Goal: Task Accomplishment & Management: Use online tool/utility

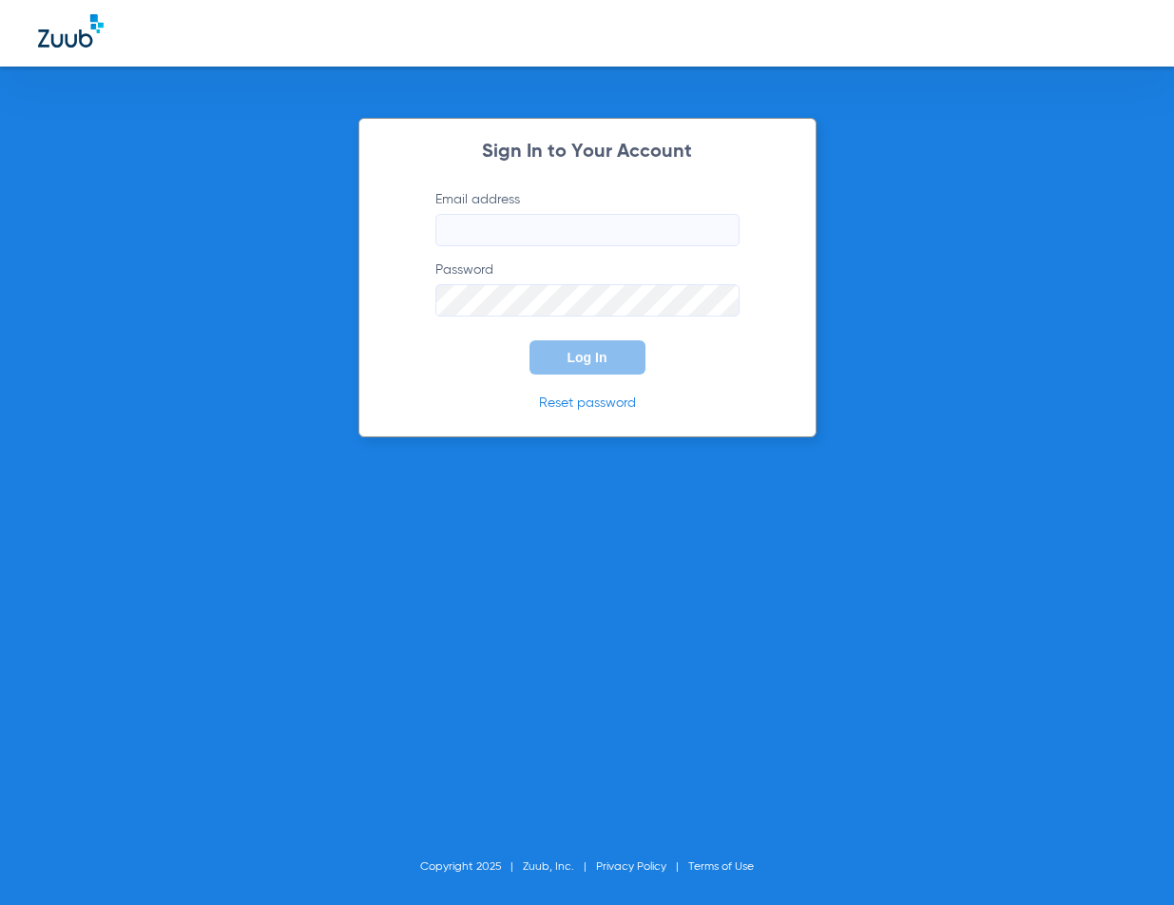
type input "[EMAIL_ADDRESS][DOMAIN_NAME]"
click at [589, 344] on button "Log In" at bounding box center [588, 357] width 116 height 34
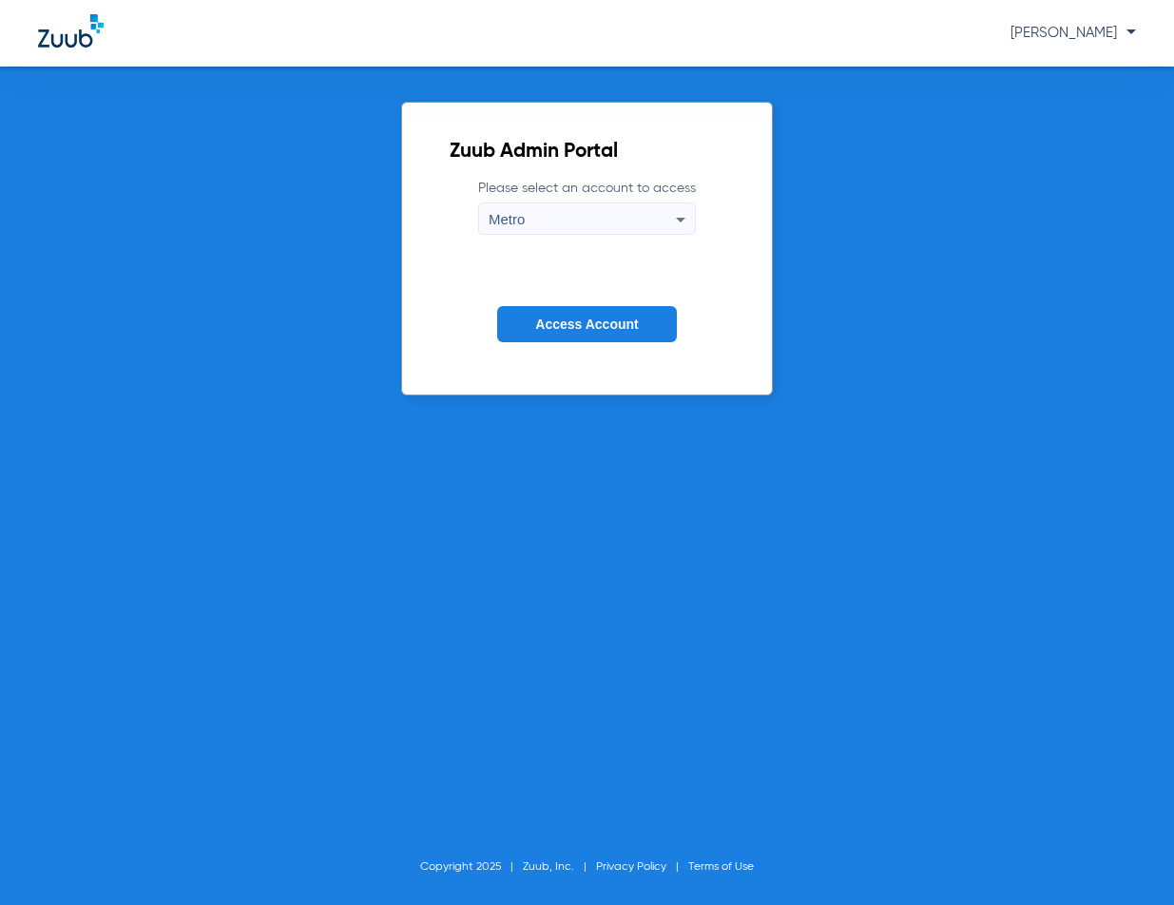
click at [562, 320] on span "Access Account" at bounding box center [586, 324] width 103 height 15
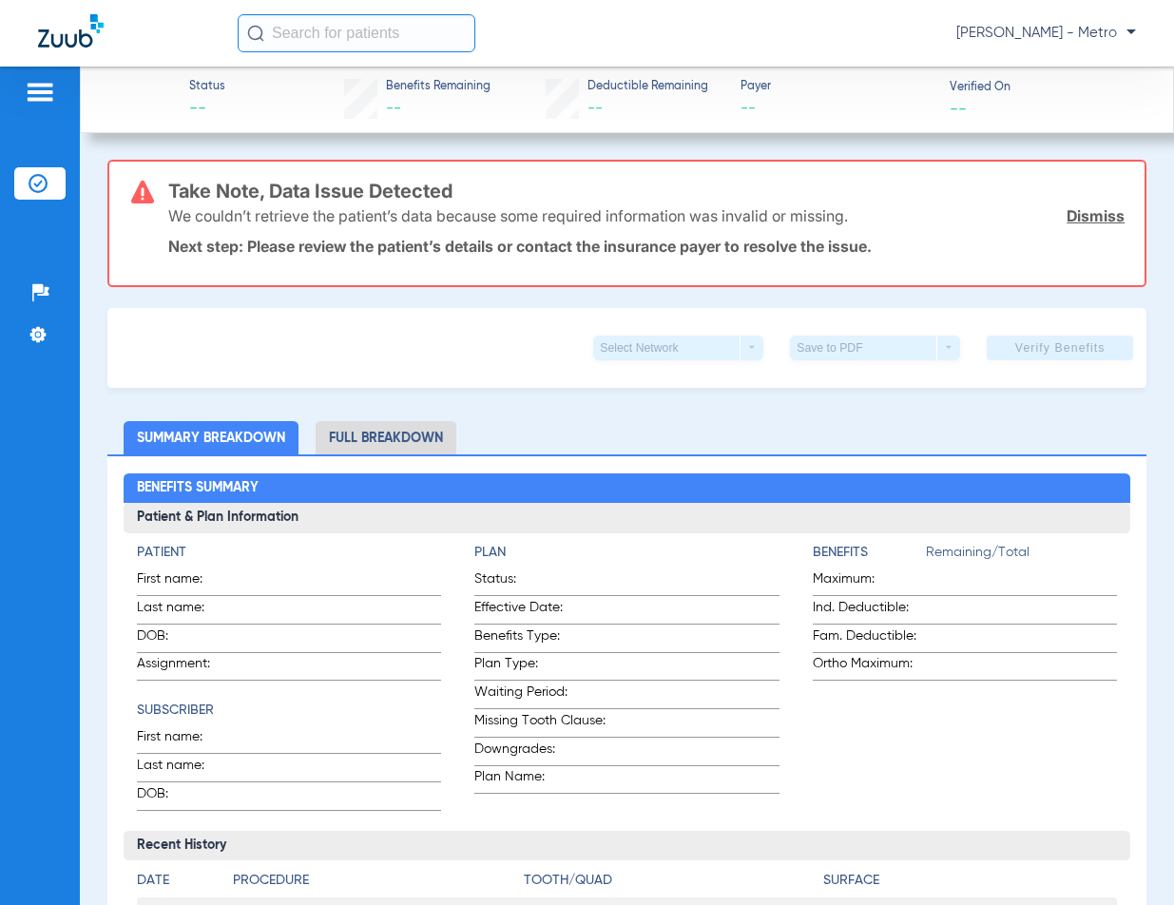
click at [320, 45] on input "text" at bounding box center [357, 33] width 238 height 38
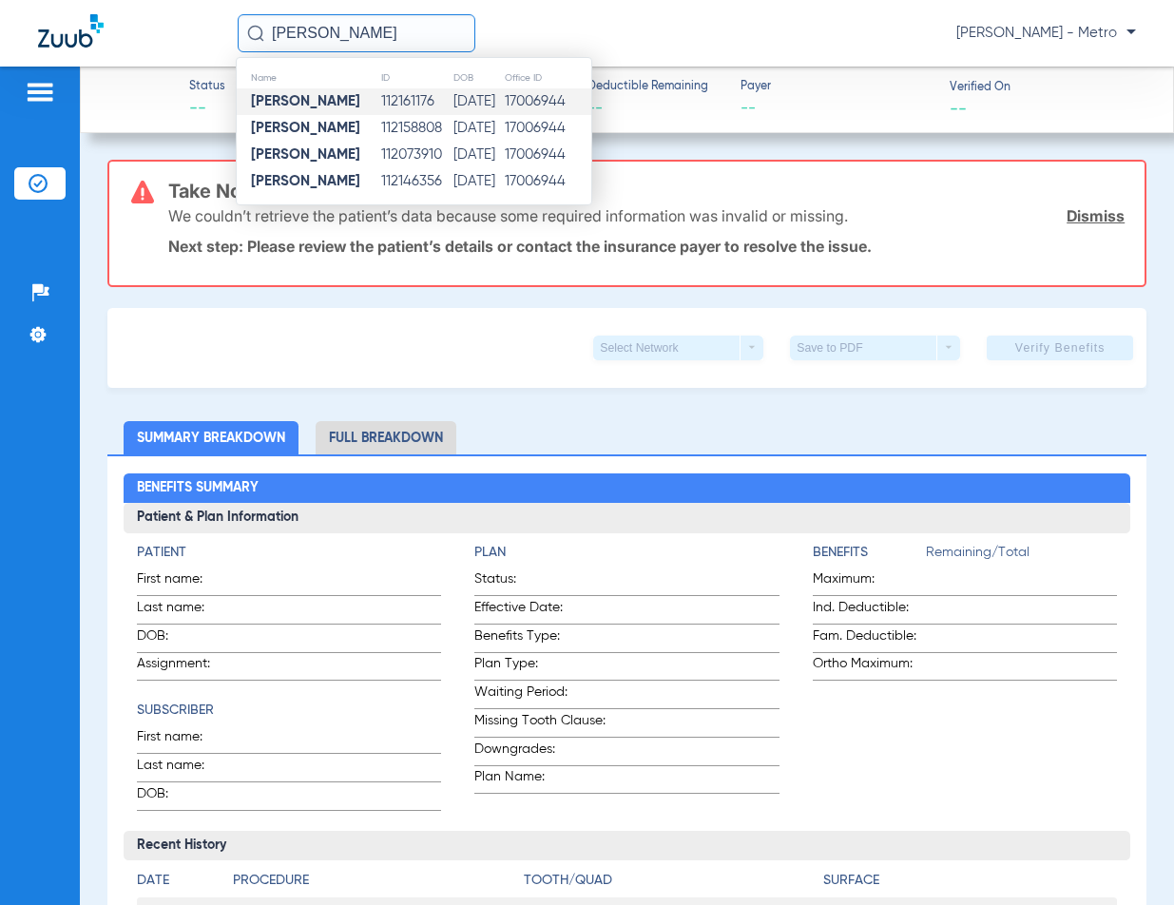
type input "[PERSON_NAME]"
click at [404, 106] on td "112161176" at bounding box center [416, 101] width 72 height 27
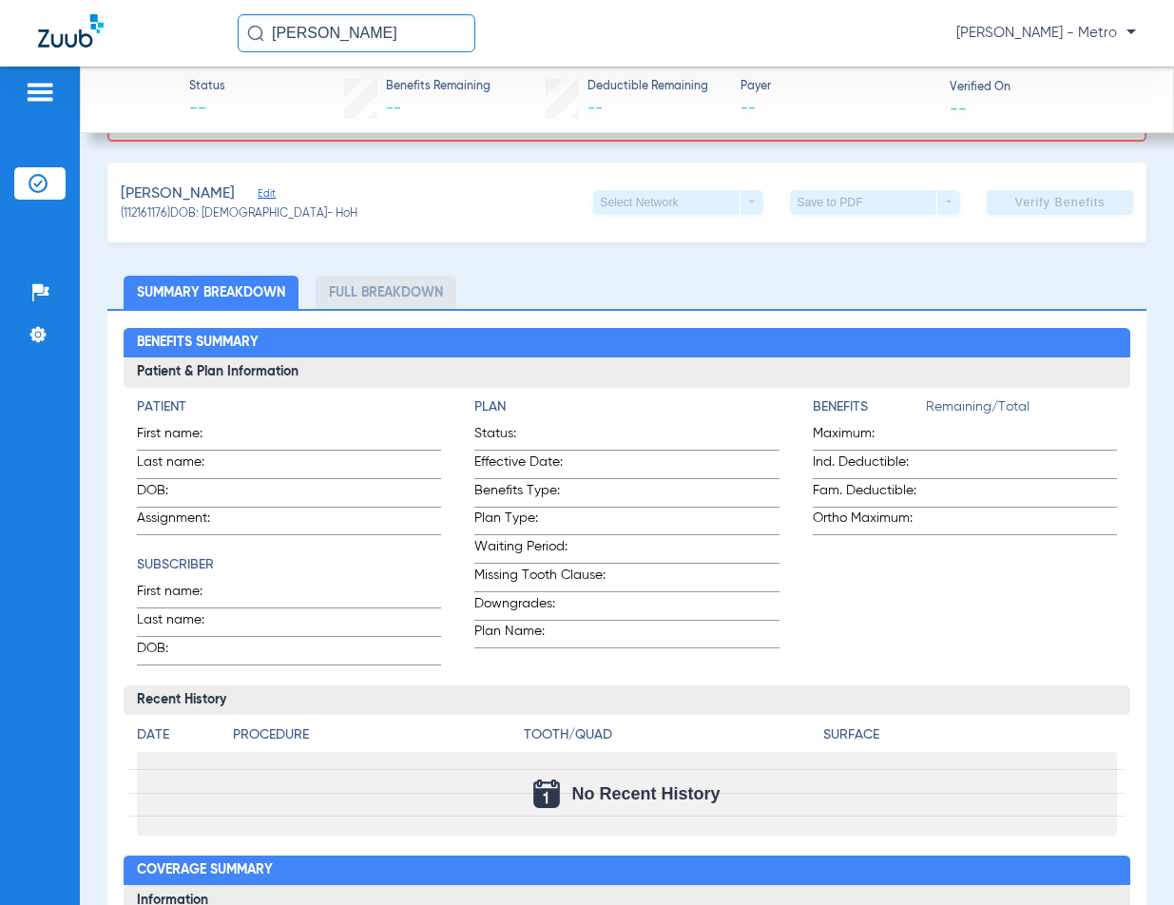
scroll to position [285, 0]
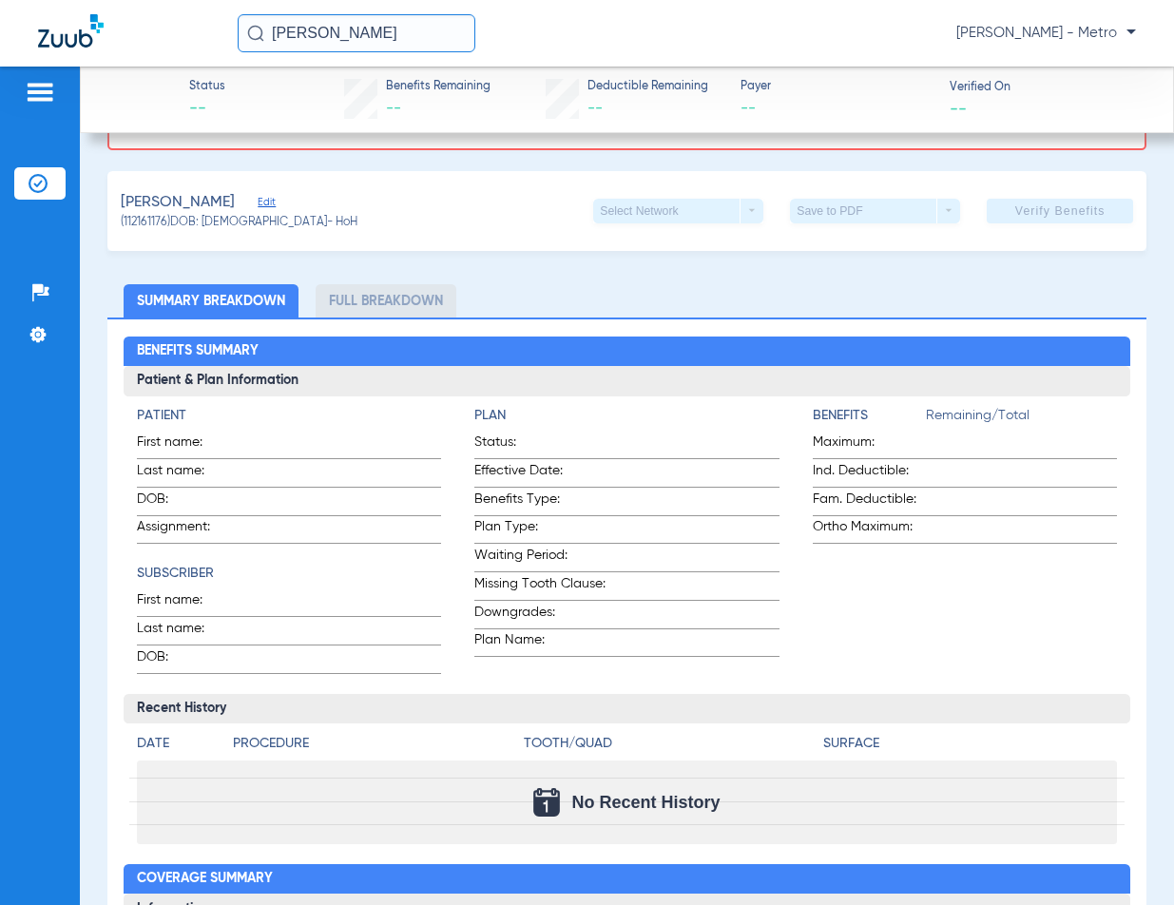
click at [497, 421] on h4 "Plan" at bounding box center [627, 416] width 304 height 20
click at [421, 295] on li "Full Breakdown" at bounding box center [386, 300] width 141 height 33
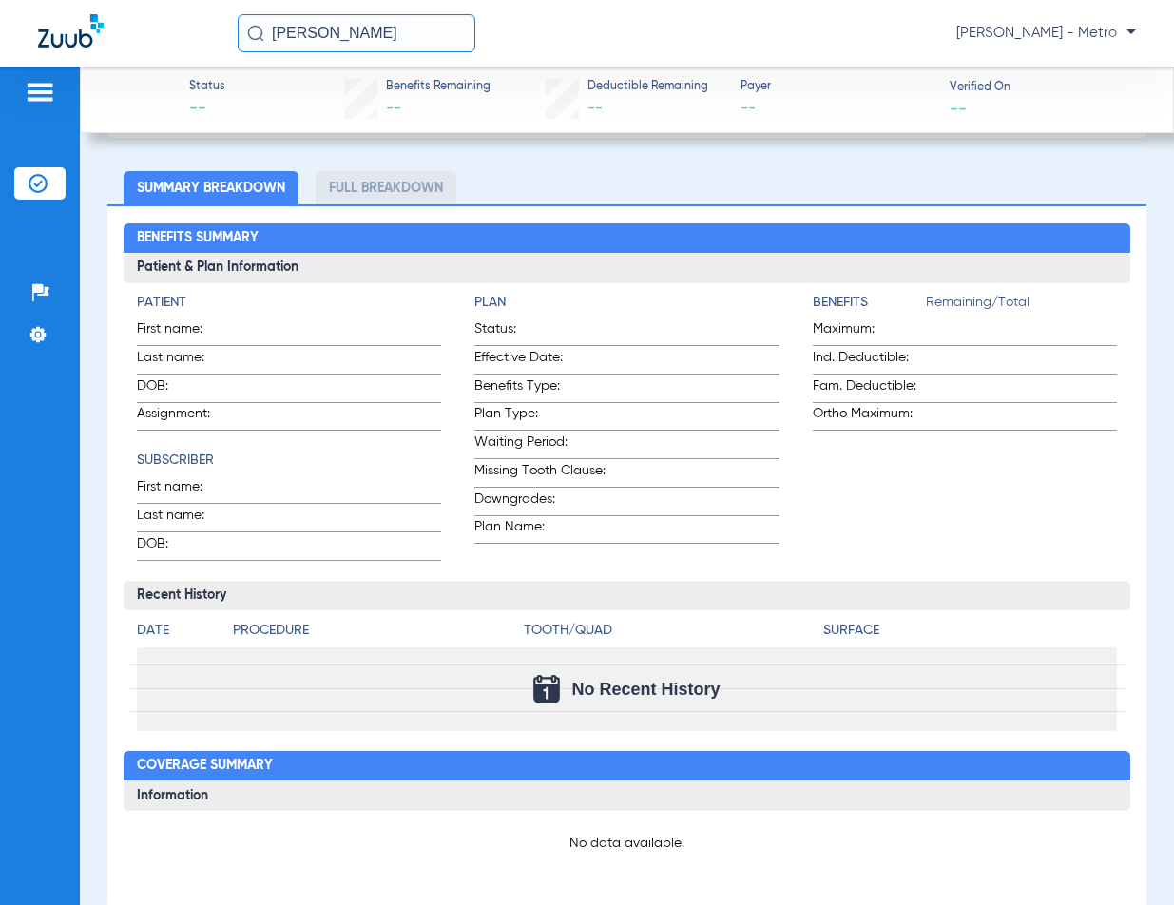
scroll to position [0, 0]
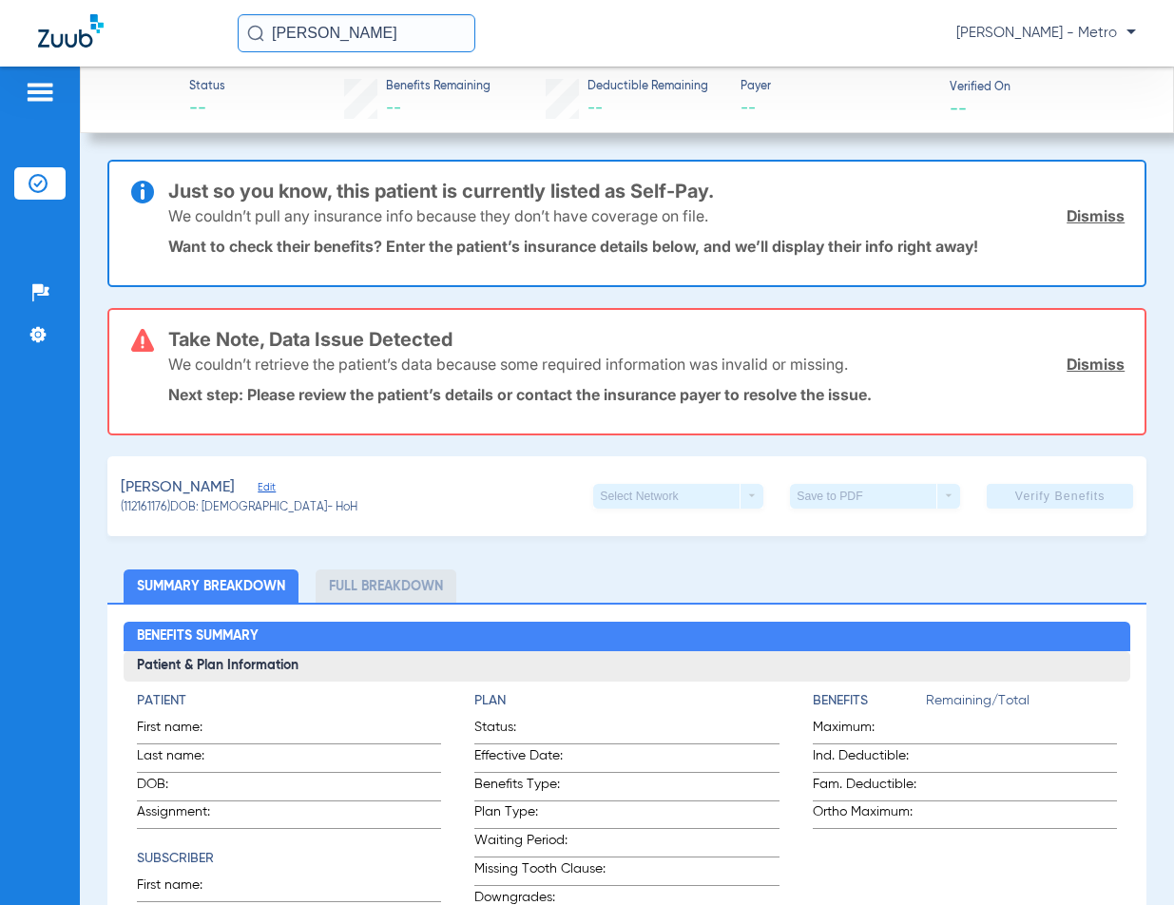
click at [41, 94] on img at bounding box center [40, 92] width 30 height 23
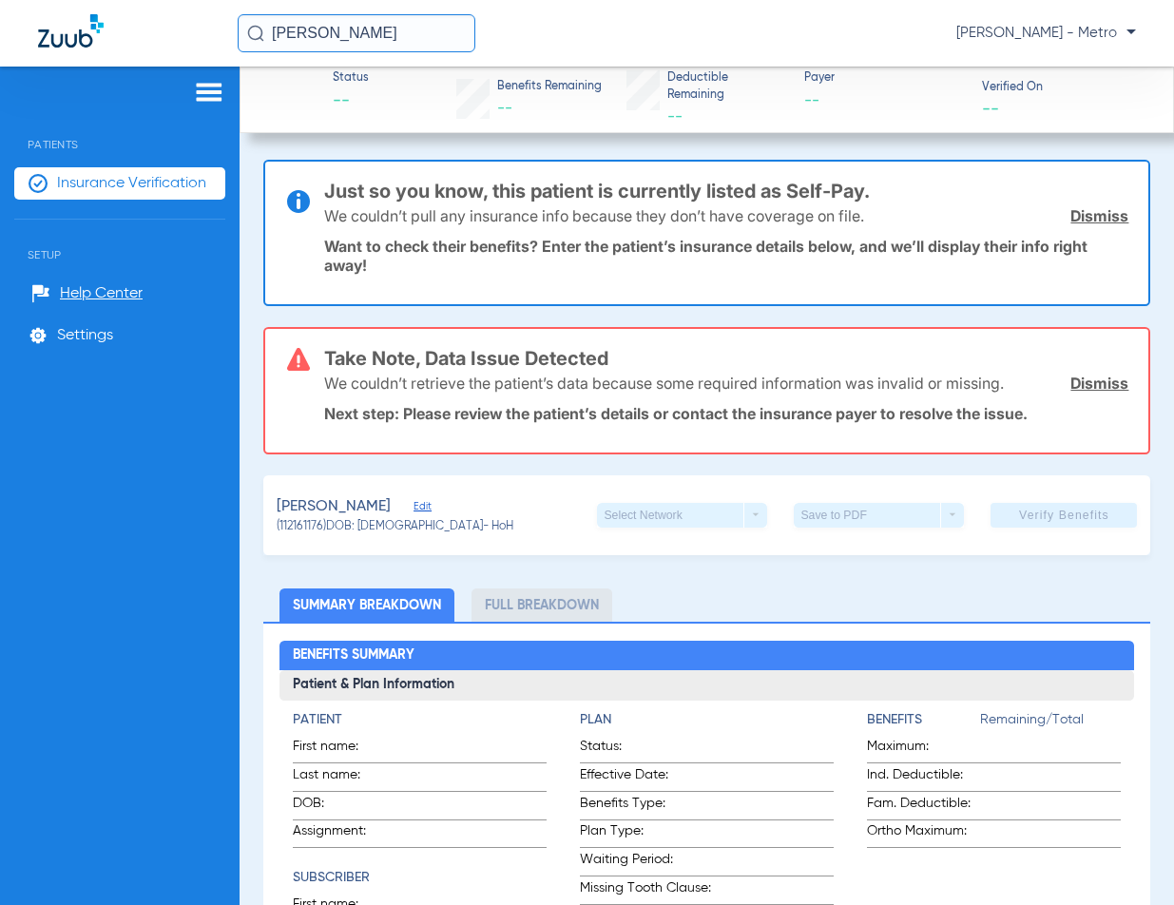
click at [79, 182] on span "Insurance Verification" at bounding box center [131, 183] width 149 height 19
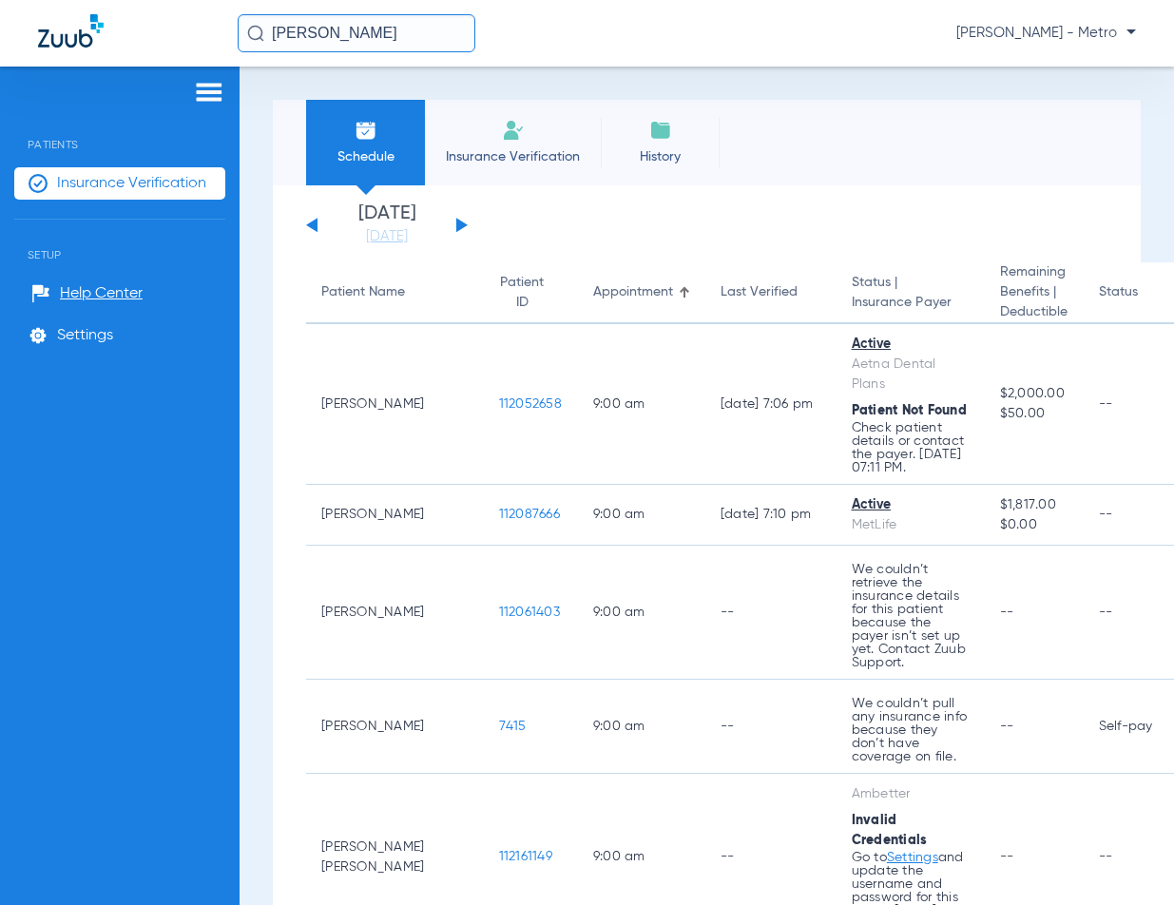
click at [131, 205] on ul "Insurance Verification" at bounding box center [119, 193] width 211 height 52
click at [124, 174] on span "Insurance Verification" at bounding box center [131, 183] width 149 height 19
click at [197, 95] on img at bounding box center [209, 92] width 30 height 23
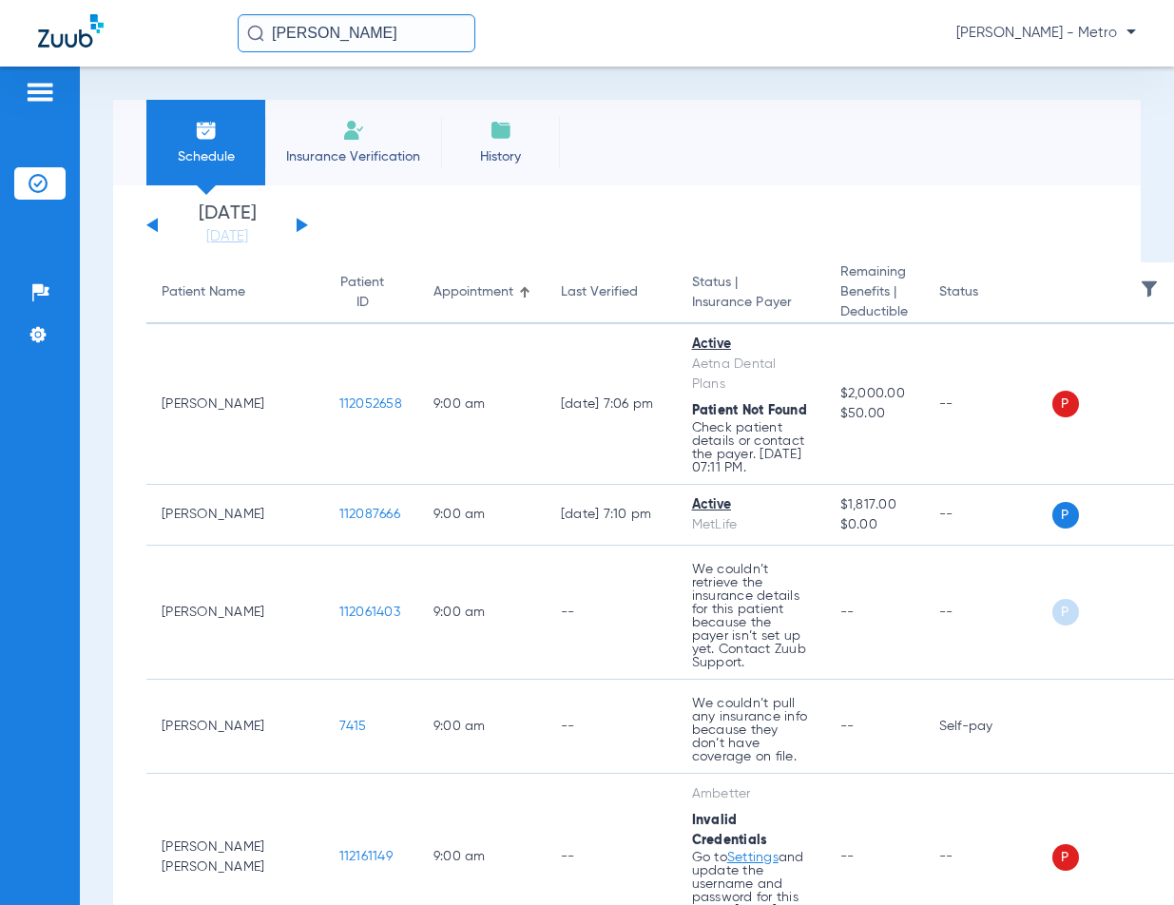
click at [443, 53] on div "DAVID CHAVEZ Maria Garibaldi - Metro" at bounding box center [587, 33] width 1174 height 67
click at [440, 46] on input "DAVID CHAVEZ" at bounding box center [357, 33] width 238 height 38
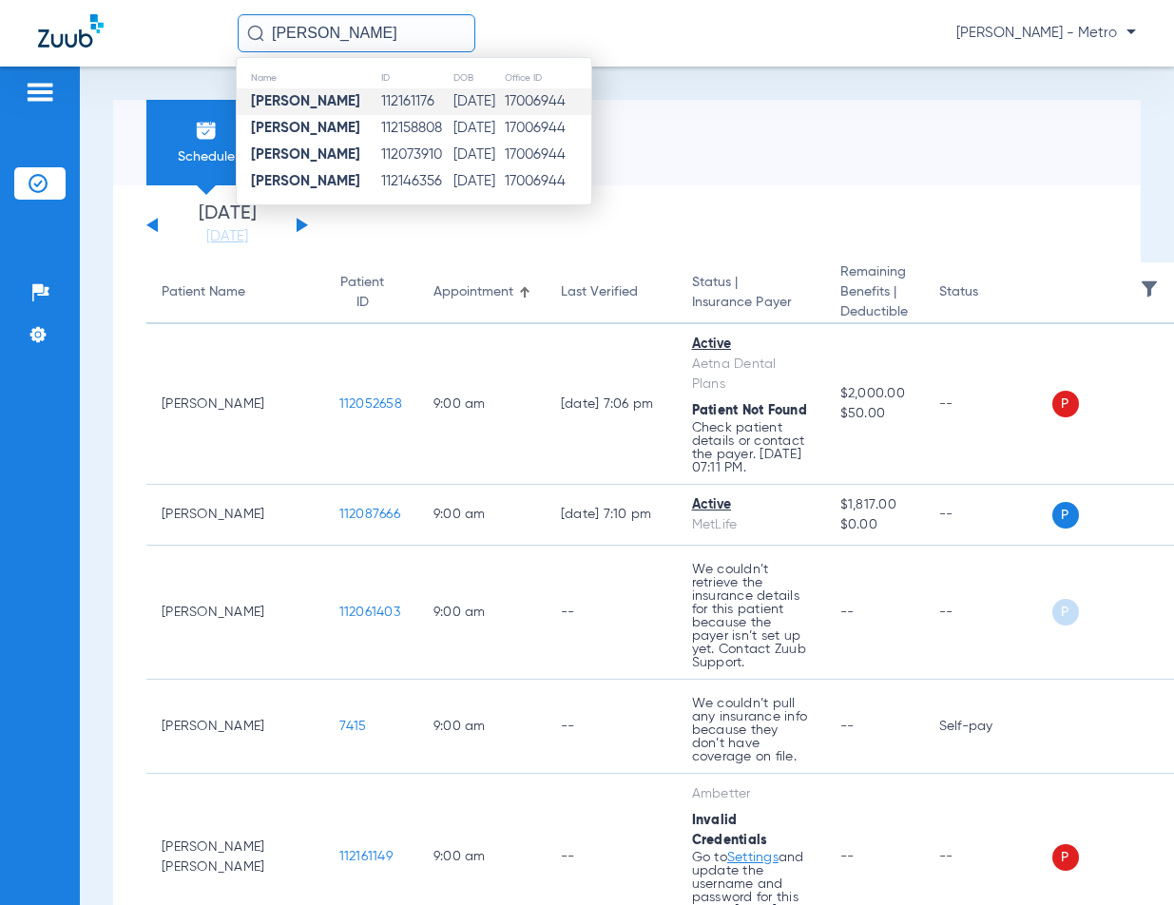
click at [417, 99] on td "112161176" at bounding box center [416, 101] width 72 height 27
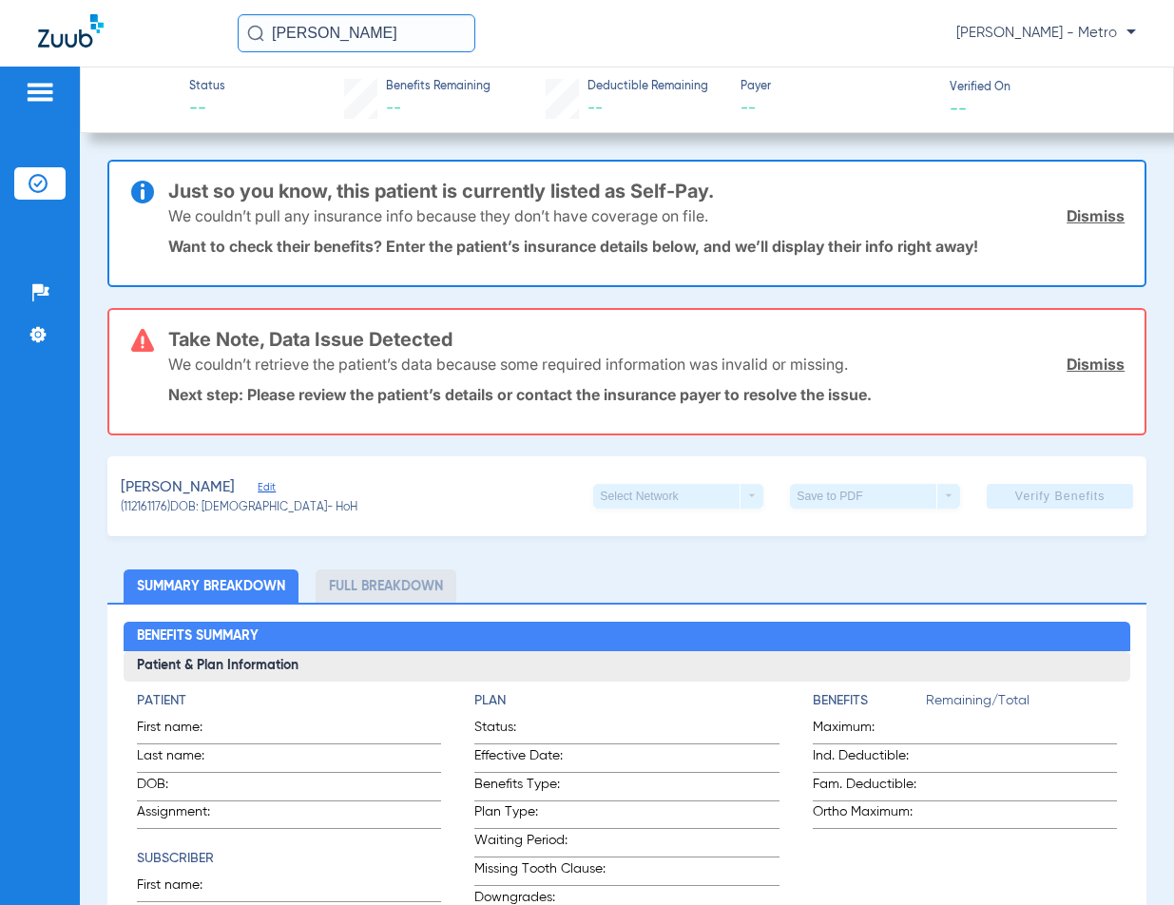
click at [1070, 207] on link "Dismiss" at bounding box center [1096, 215] width 58 height 19
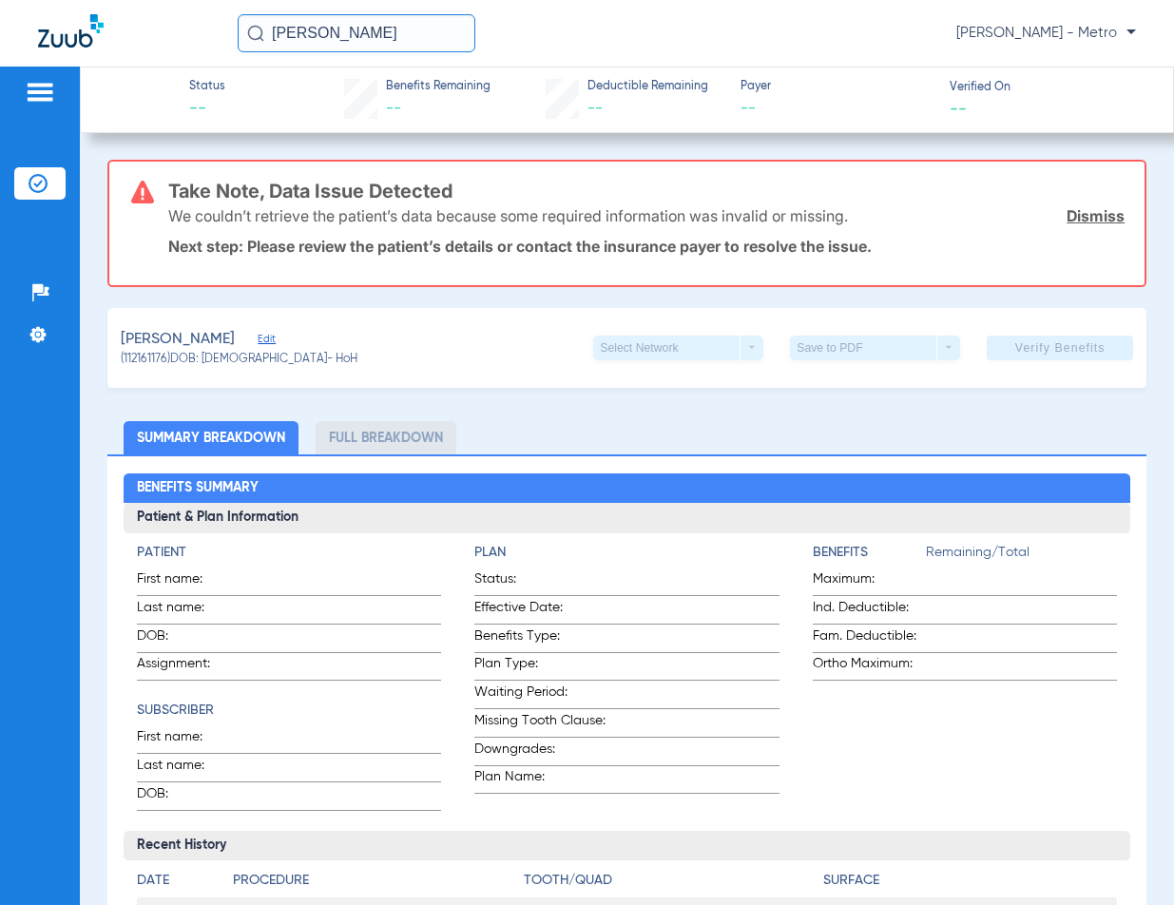
click at [1070, 207] on link "Dismiss" at bounding box center [1096, 215] width 58 height 19
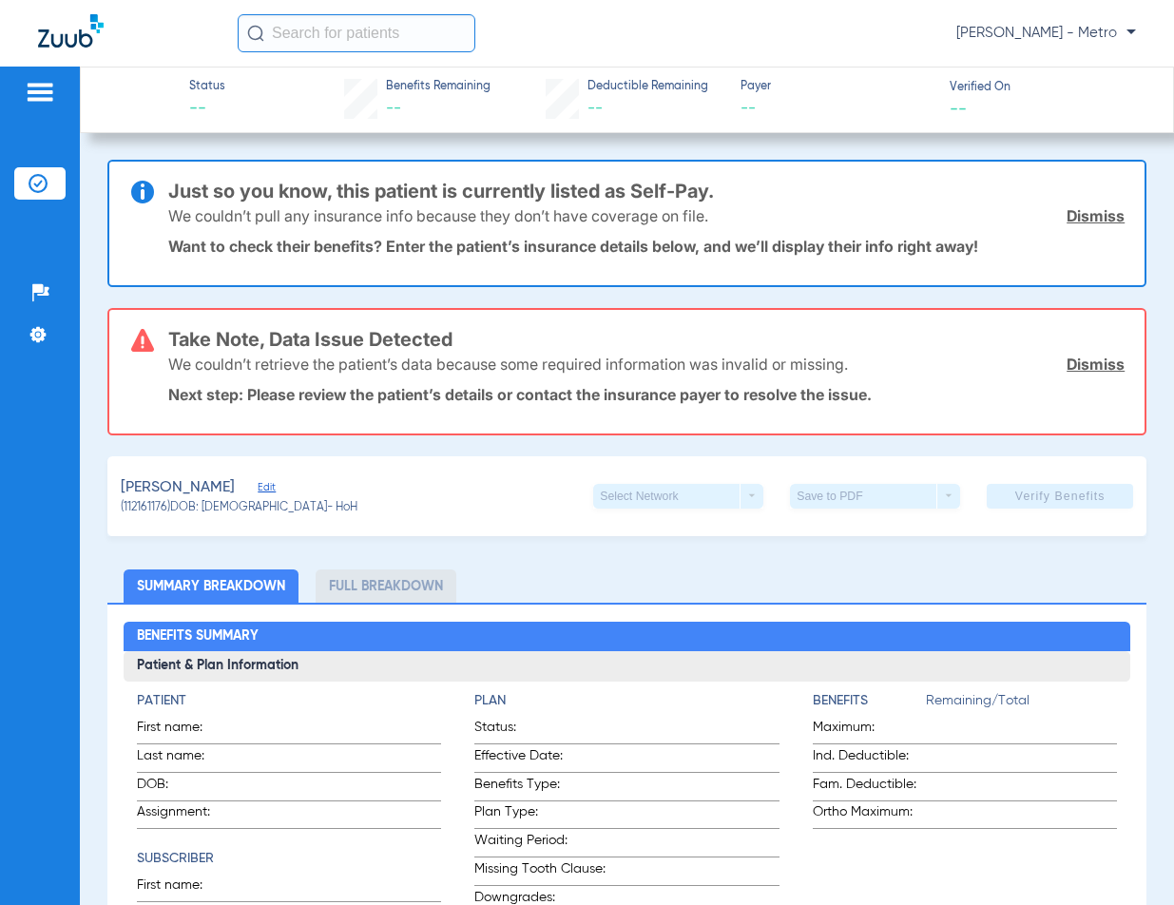
click at [358, 31] on input "text" at bounding box center [357, 33] width 238 height 38
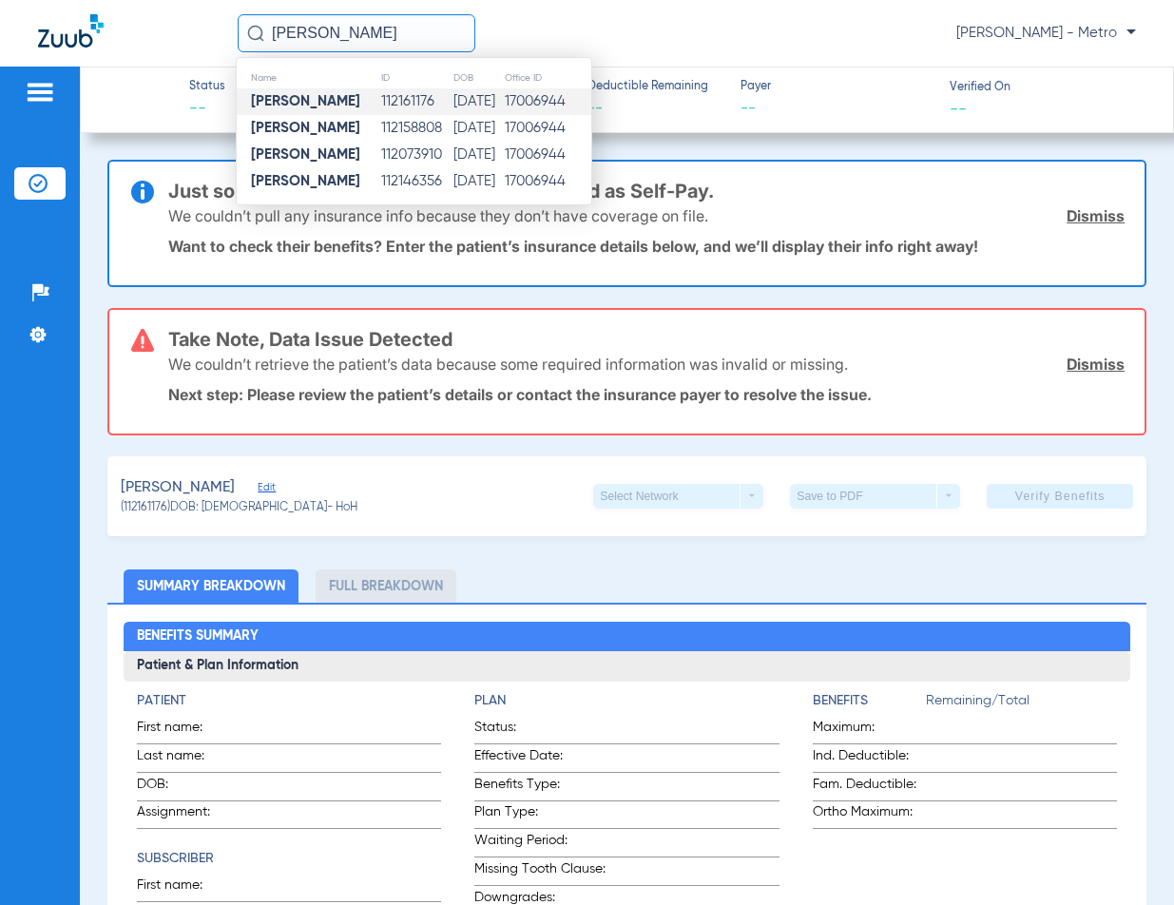
type input "DAVID CHAVEZ"
click at [399, 112] on td "112161176" at bounding box center [416, 101] width 72 height 27
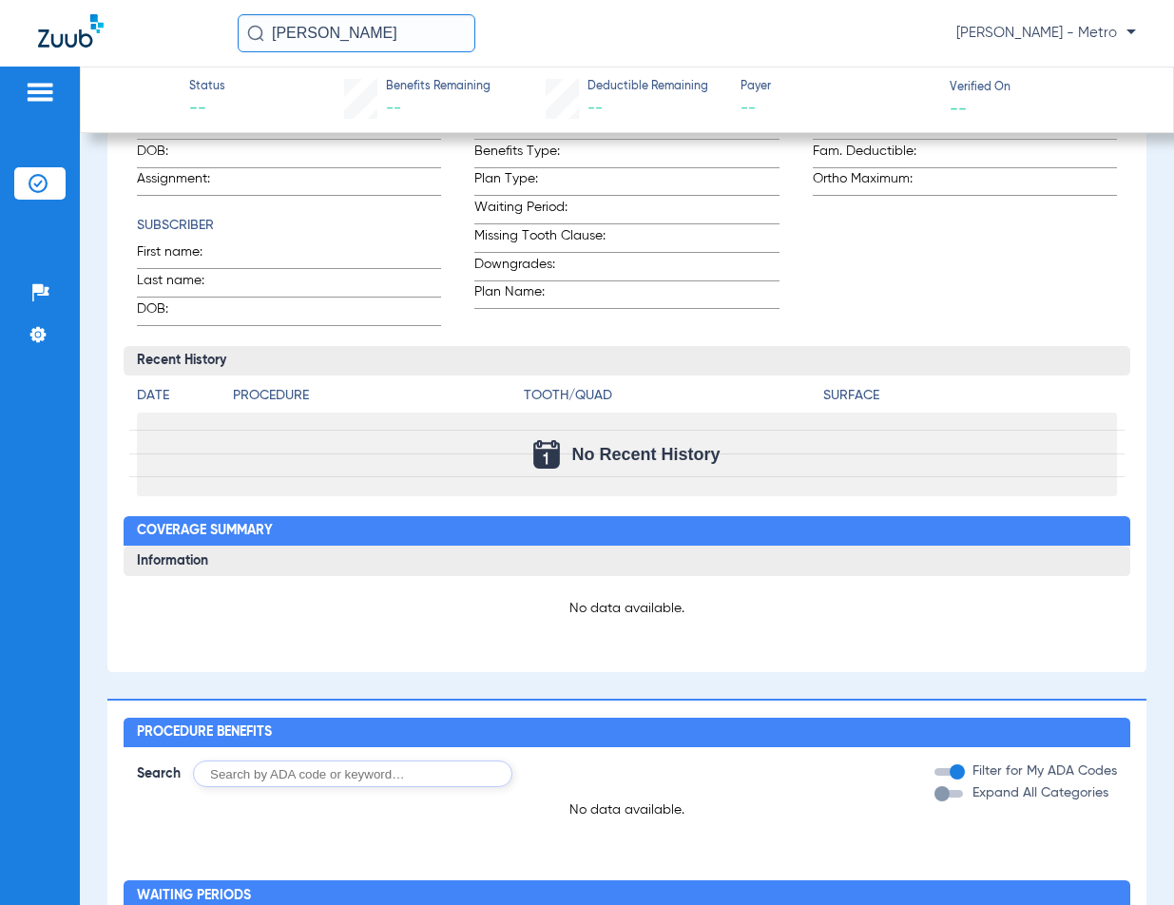
scroll to position [380, 0]
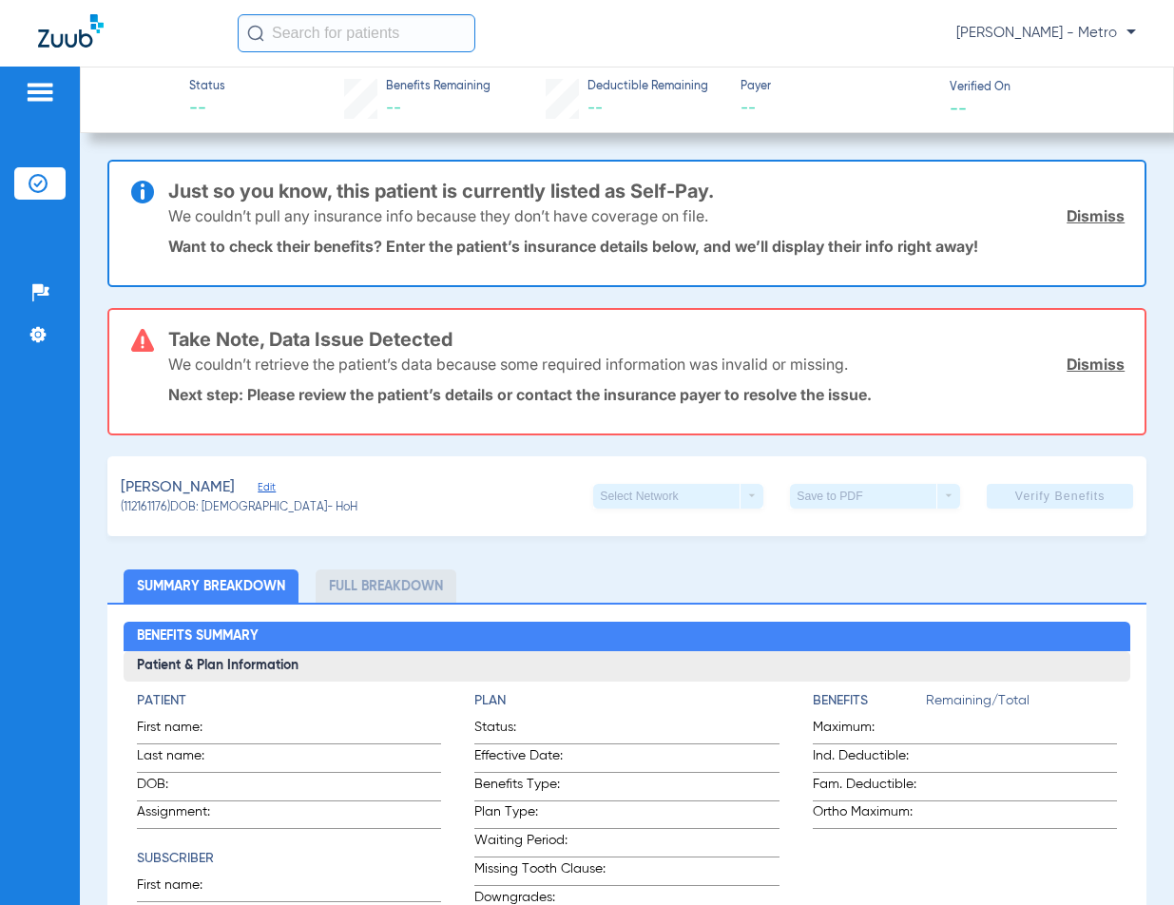
click at [402, 583] on li "Full Breakdown" at bounding box center [386, 586] width 141 height 33
click at [266, 474] on div "[PERSON_NAME] (112161176) DOB: [DEMOGRAPHIC_DATA] - HoH Select Network arrow_dr…" at bounding box center [626, 496] width 1039 height 80
click at [50, 106] on div at bounding box center [40, 95] width 30 height 29
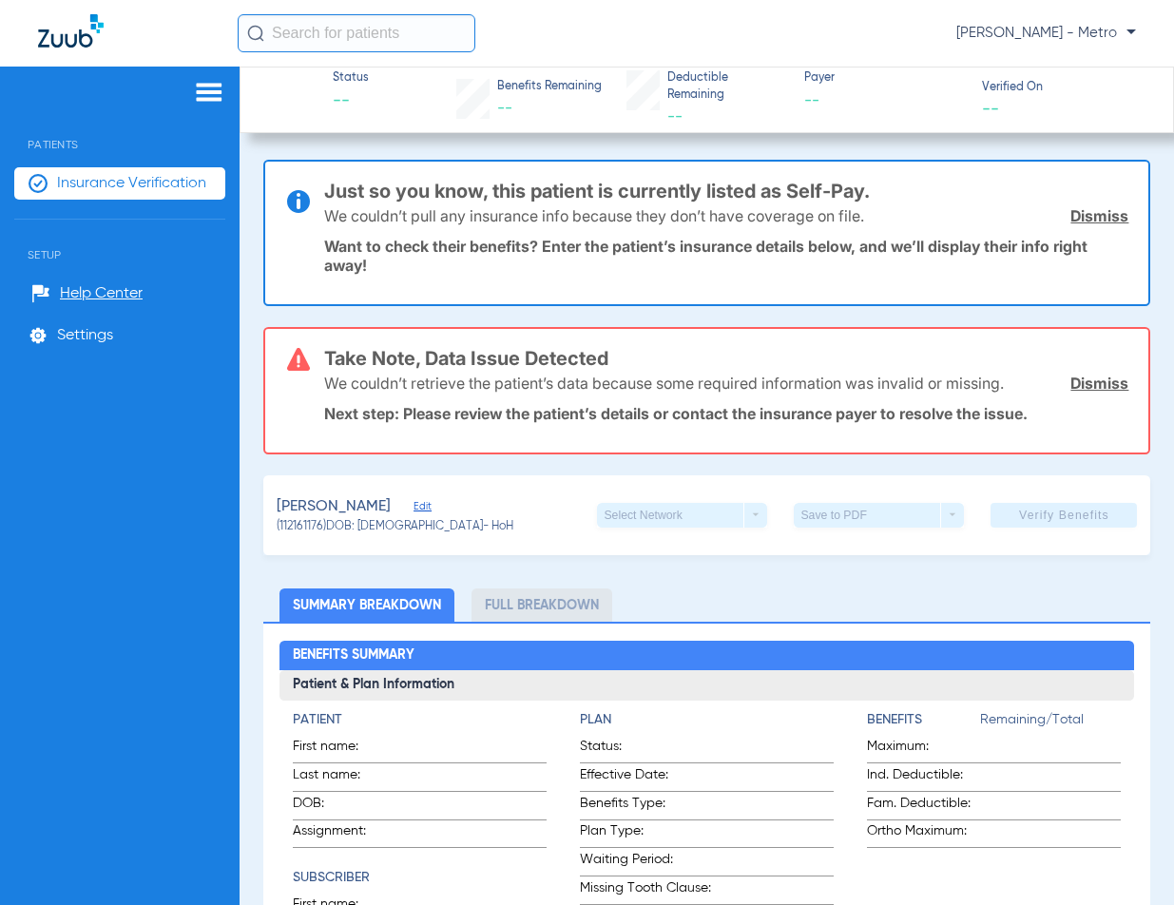
click at [73, 177] on span "Insurance Verification" at bounding box center [131, 183] width 149 height 19
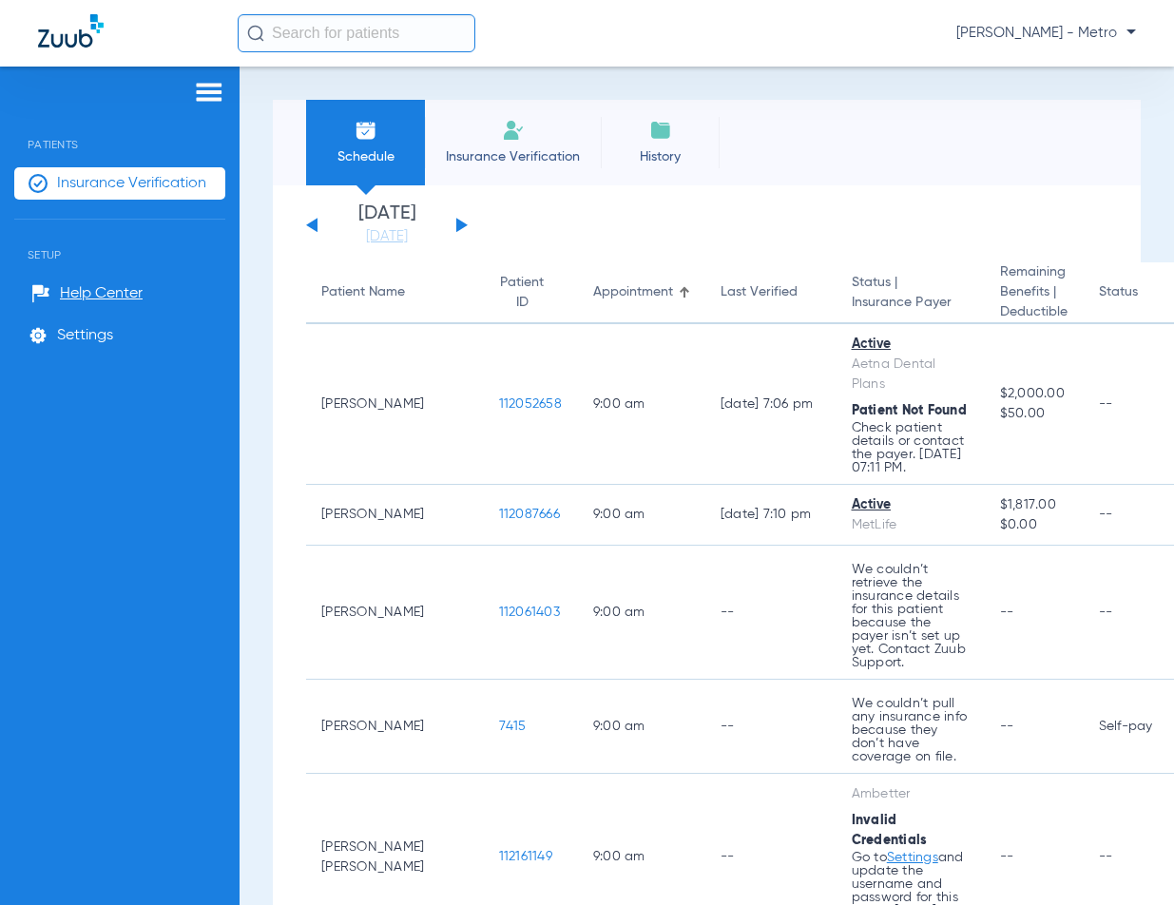
click at [542, 161] on span "Insurance Verification" at bounding box center [512, 156] width 147 height 19
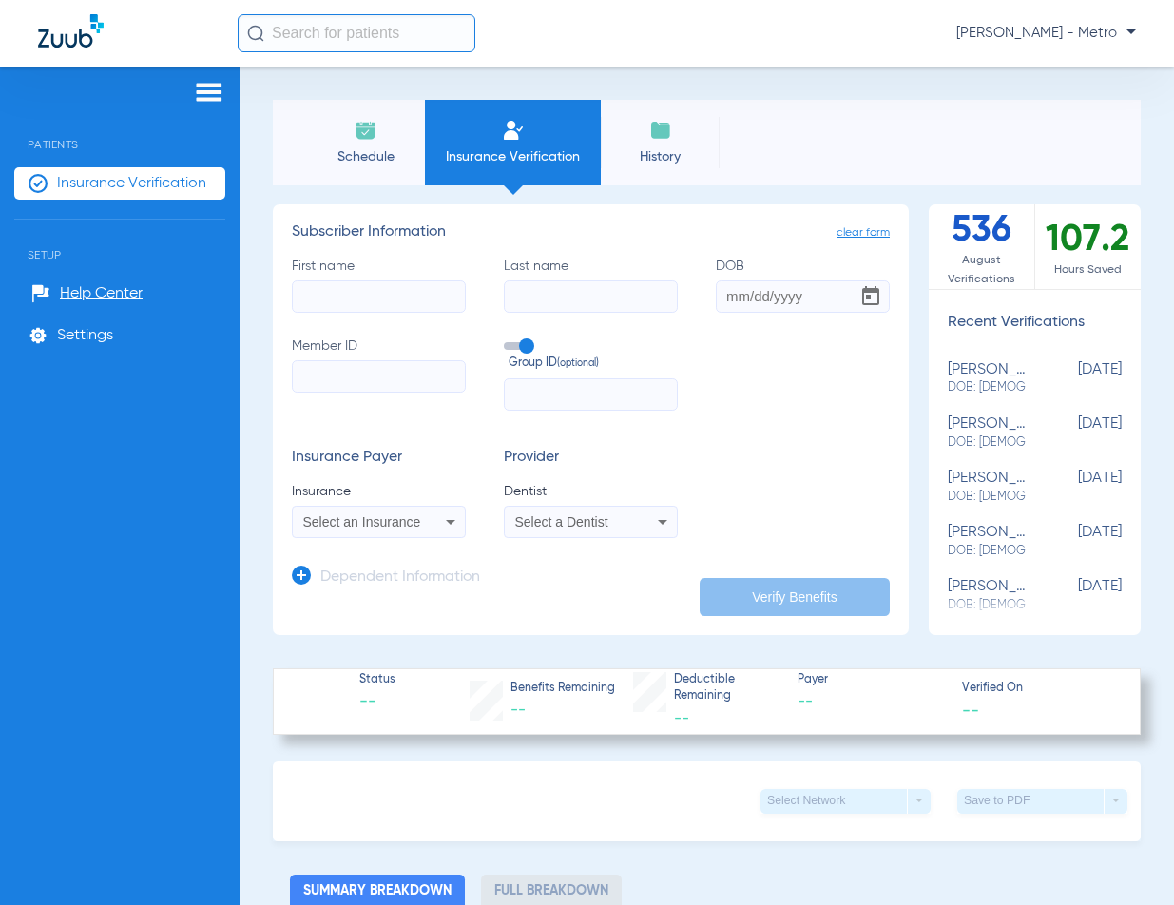
click at [331, 282] on input "First name" at bounding box center [379, 297] width 174 height 32
type input "[PERSON_NAME]"
click at [563, 306] on input "Last name" at bounding box center [591, 297] width 174 height 32
type input "[PERSON_NAME]"
click at [720, 297] on input "DOB" at bounding box center [803, 297] width 174 height 32
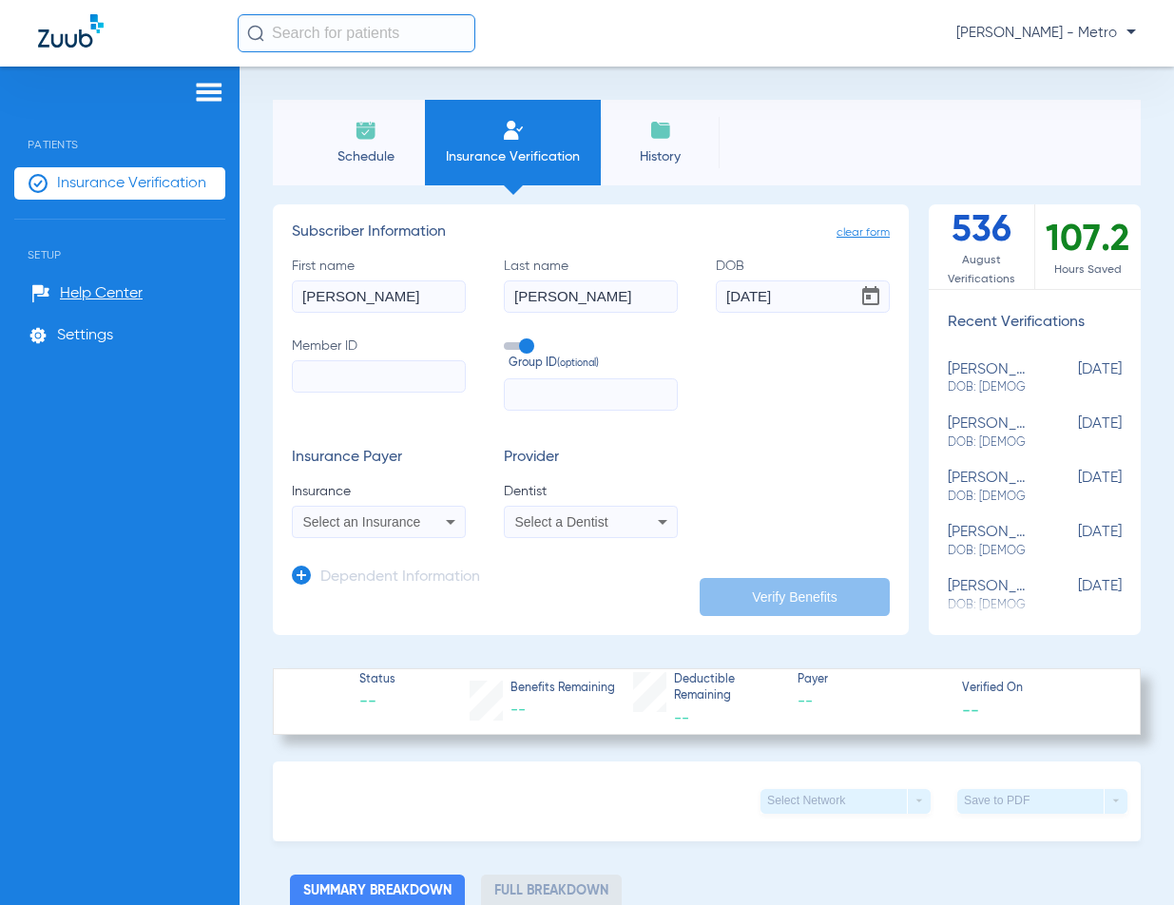
type input "[DATE]"
click at [417, 378] on input "Member ID" at bounding box center [379, 376] width 174 height 32
type input "R07427679-00"
click at [315, 513] on div "Select an Insurance" at bounding box center [379, 522] width 172 height 23
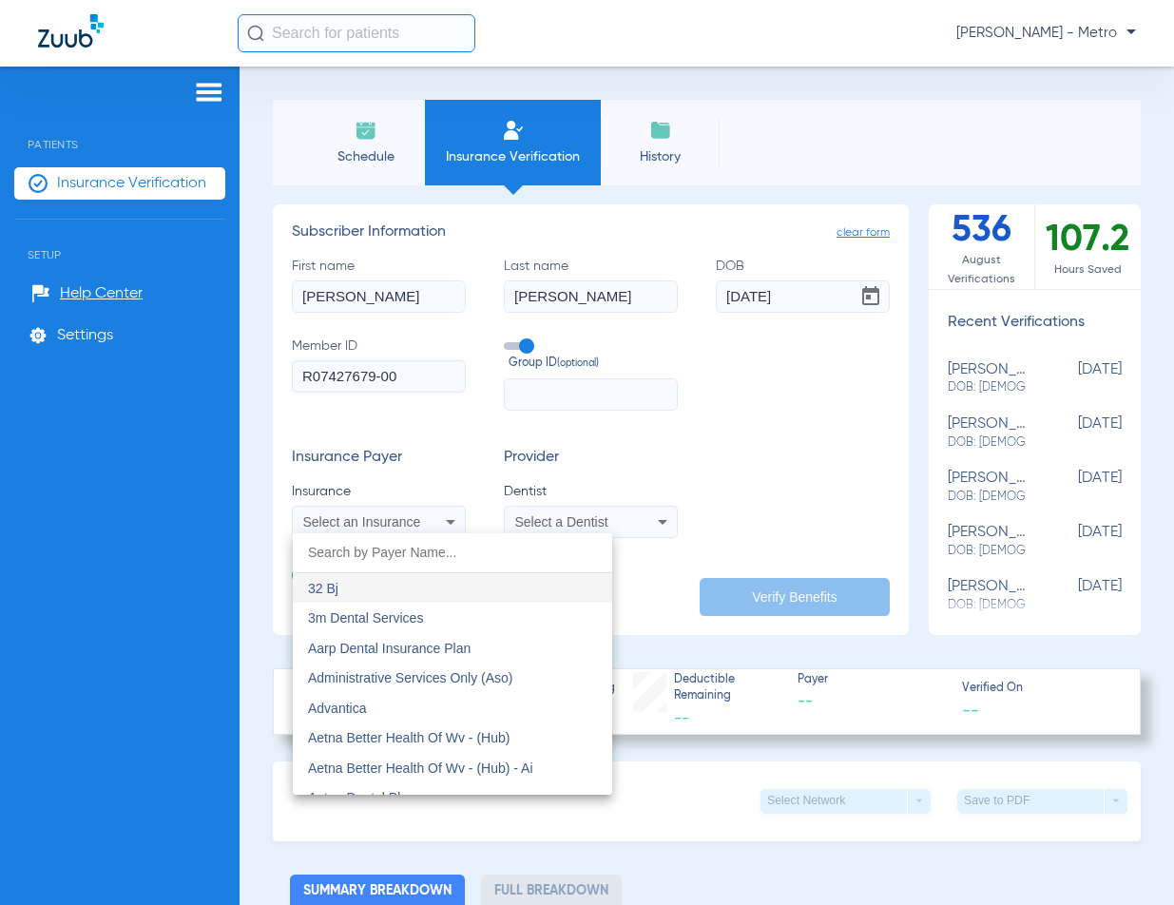
click at [407, 558] on input "dropdown search" at bounding box center [453, 552] width 320 height 39
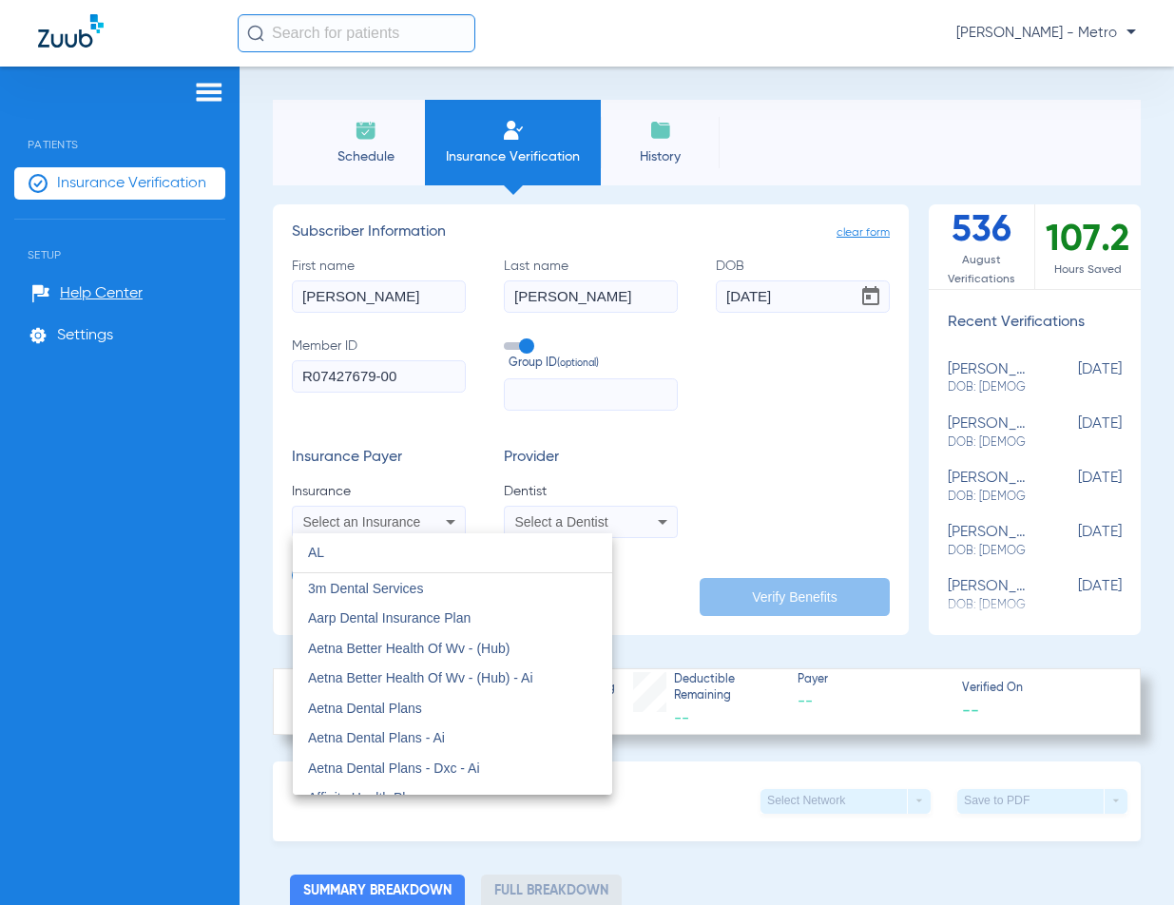
type input "A"
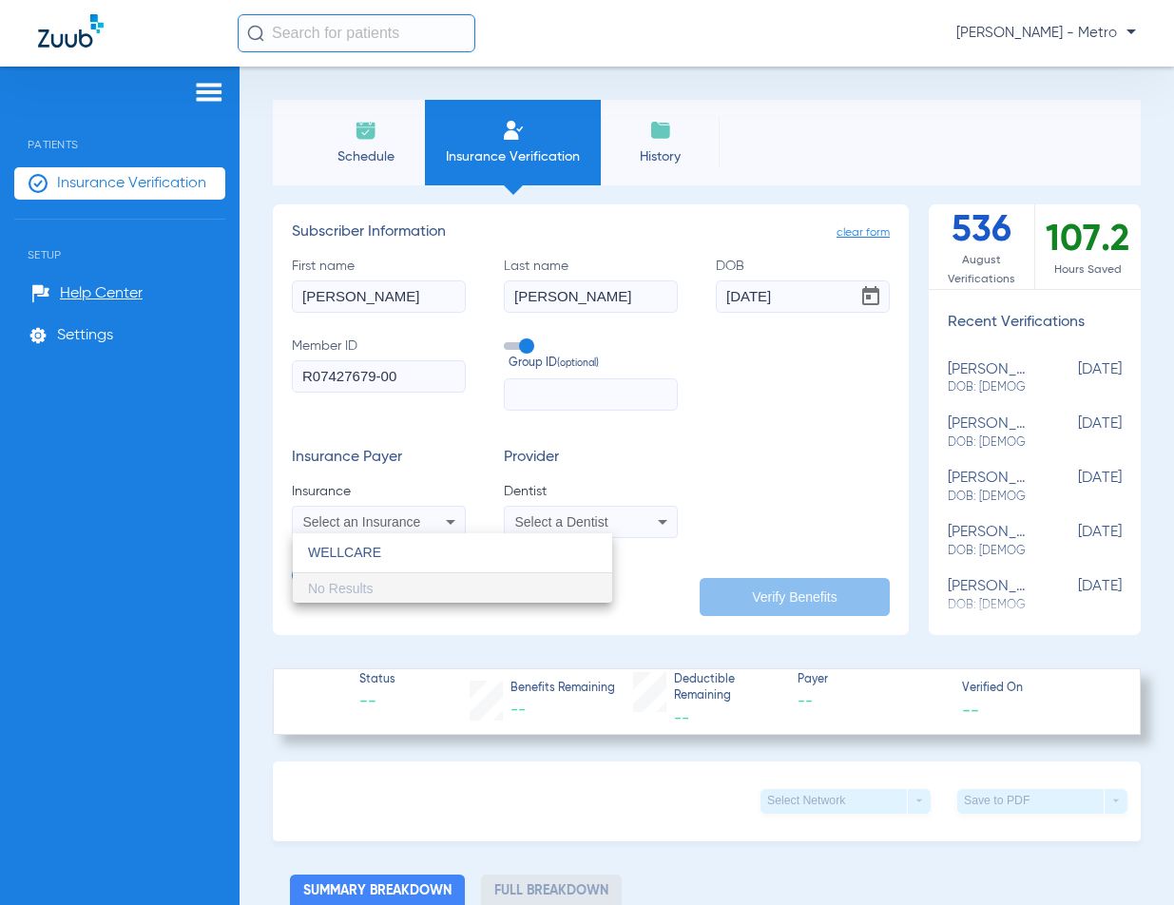
drag, startPoint x: 393, startPoint y: 551, endPoint x: 164, endPoint y: 556, distance: 229.2
click at [164, 556] on div "WELLCARE close No Results" at bounding box center [587, 452] width 1174 height 905
type input "AMBE"
drag, startPoint x: 354, startPoint y: 586, endPoint x: 390, endPoint y: 590, distance: 36.3
click at [352, 586] on span "Ambetter" at bounding box center [335, 588] width 54 height 15
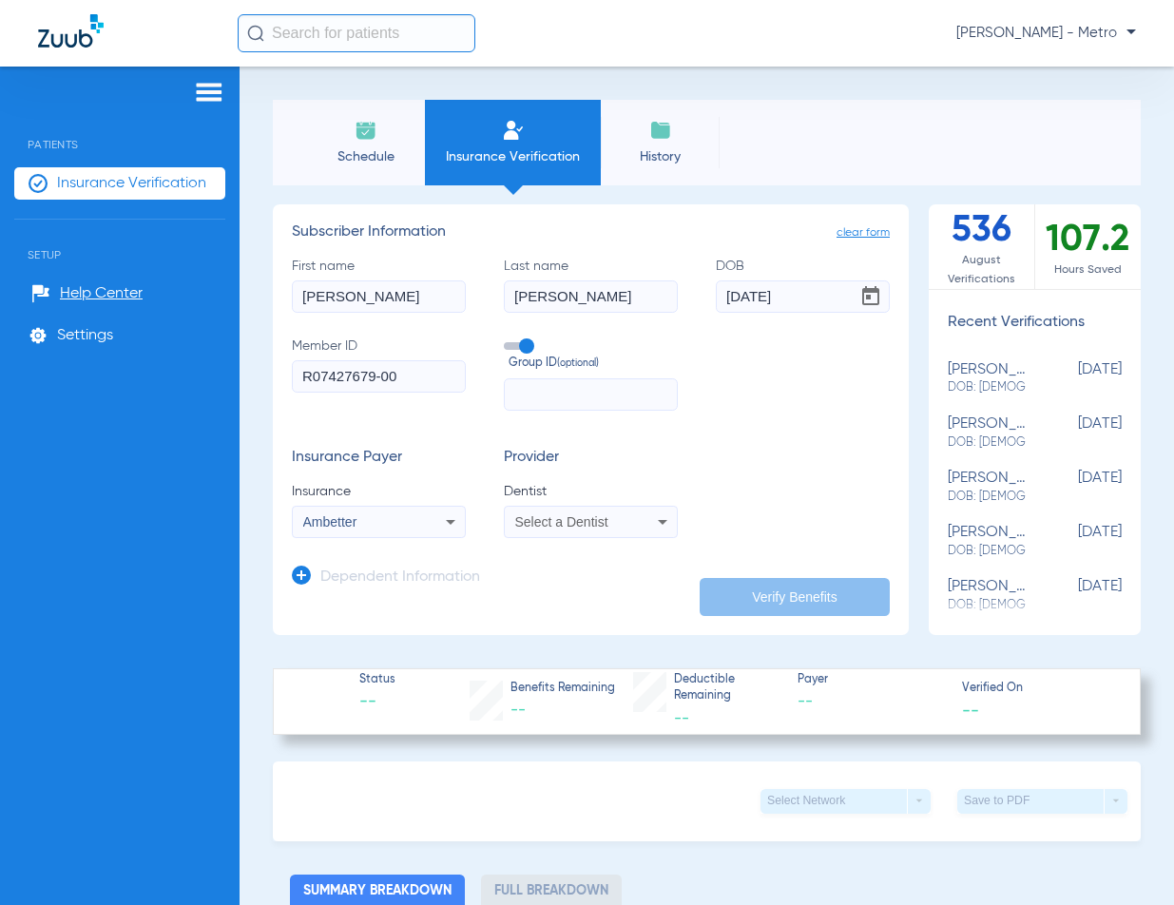
click at [556, 522] on span "Select a Dentist" at bounding box center [561, 521] width 93 height 15
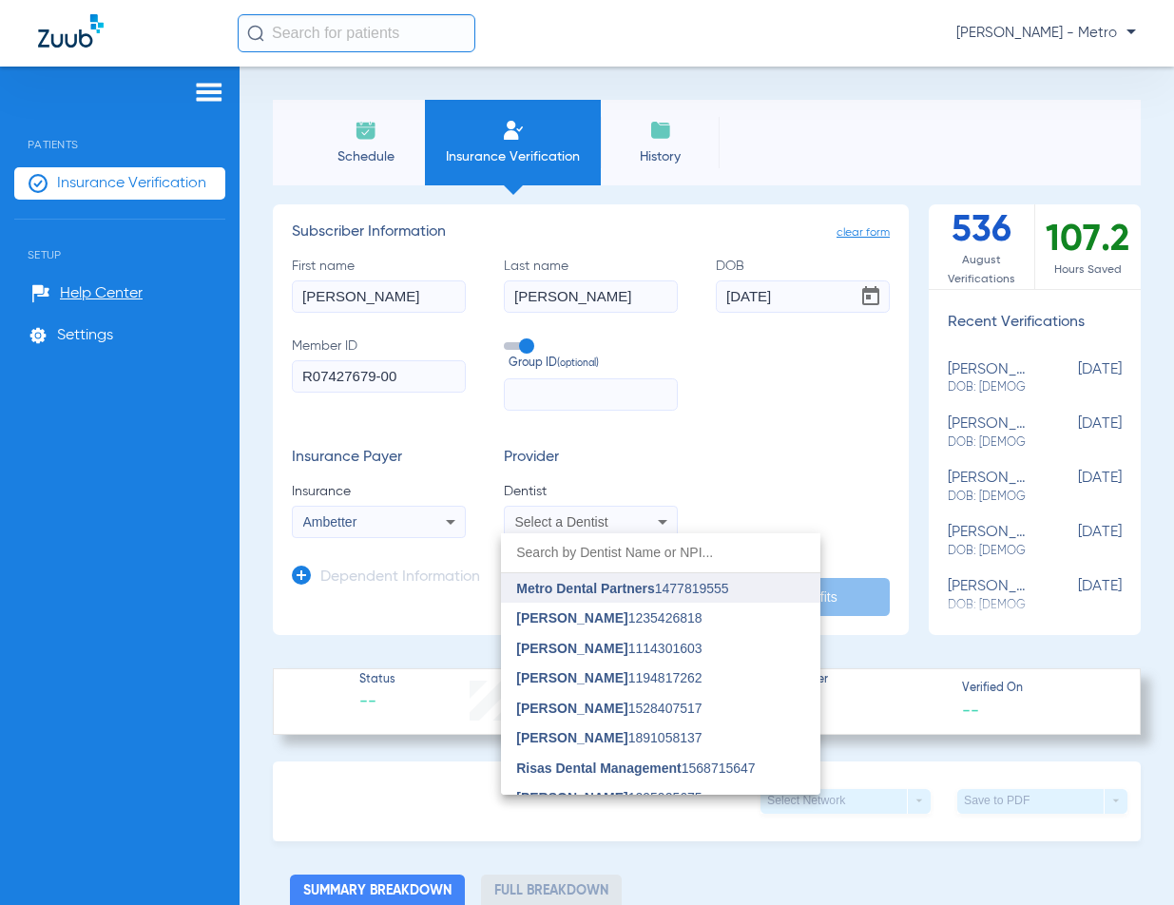
click at [572, 587] on span "Metro Dental Partners" at bounding box center [585, 588] width 138 height 15
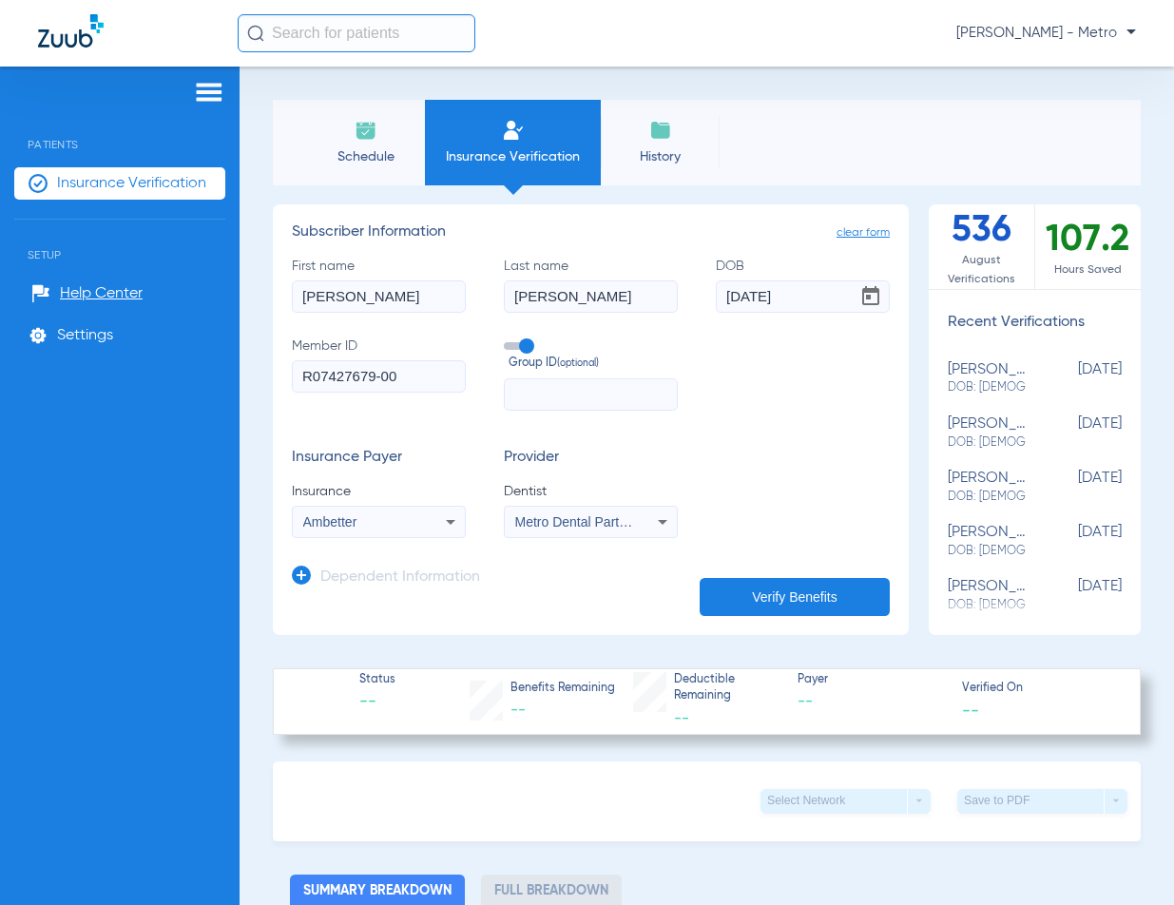
click at [731, 590] on button "Verify Benefits" at bounding box center [795, 597] width 190 height 38
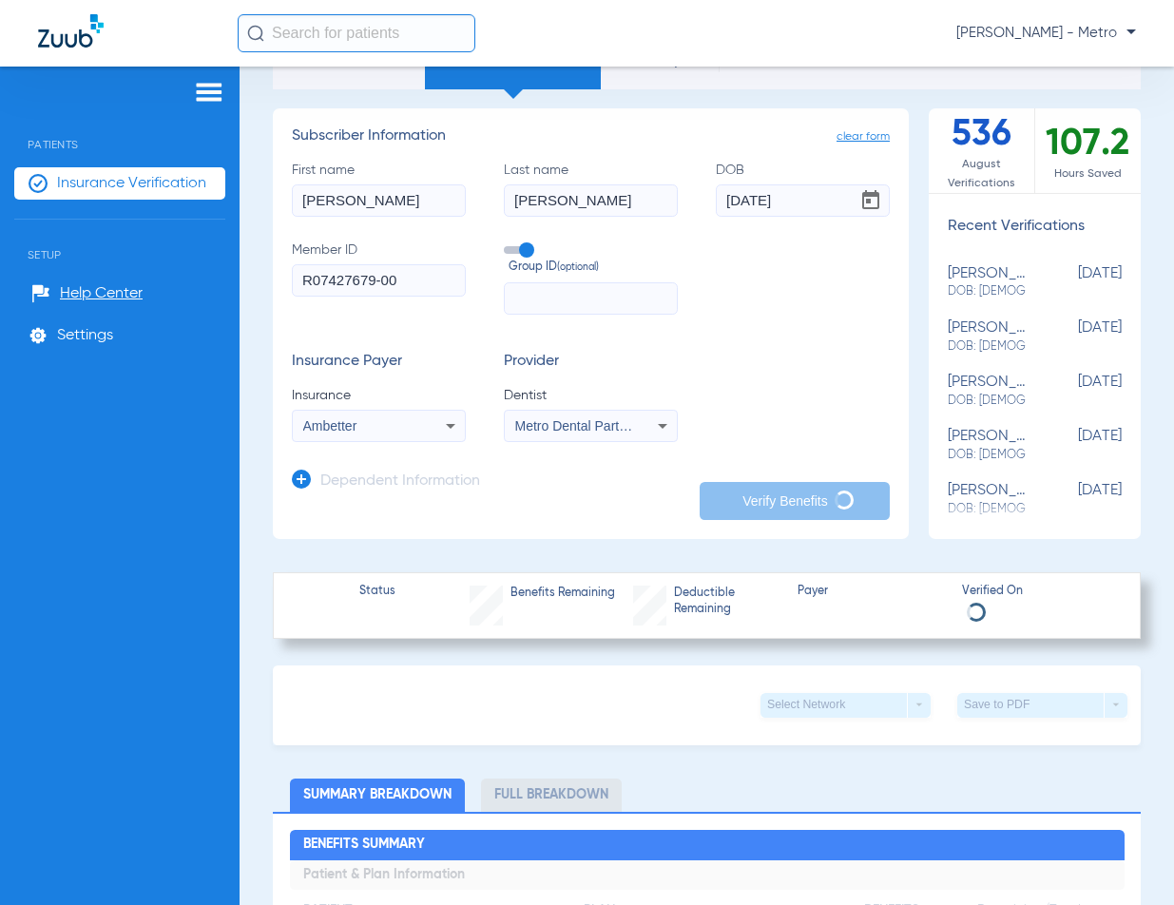
scroll to position [95, 0]
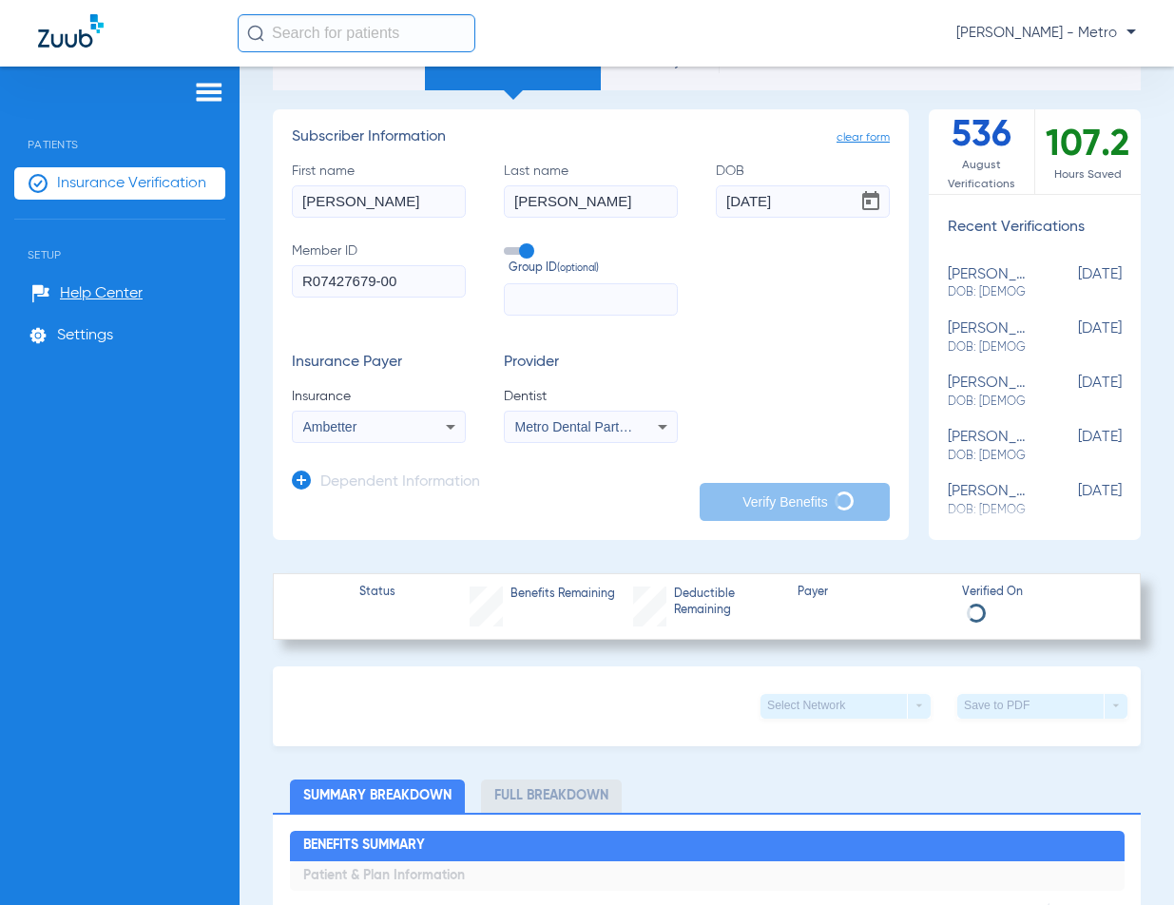
click at [29, 533] on div "Patients Insurance Verification Setup Help Center Settings" at bounding box center [120, 519] width 240 height 905
click at [67, 519] on div "Patients Insurance Verification Setup Help Center Settings" at bounding box center [120, 519] width 240 height 905
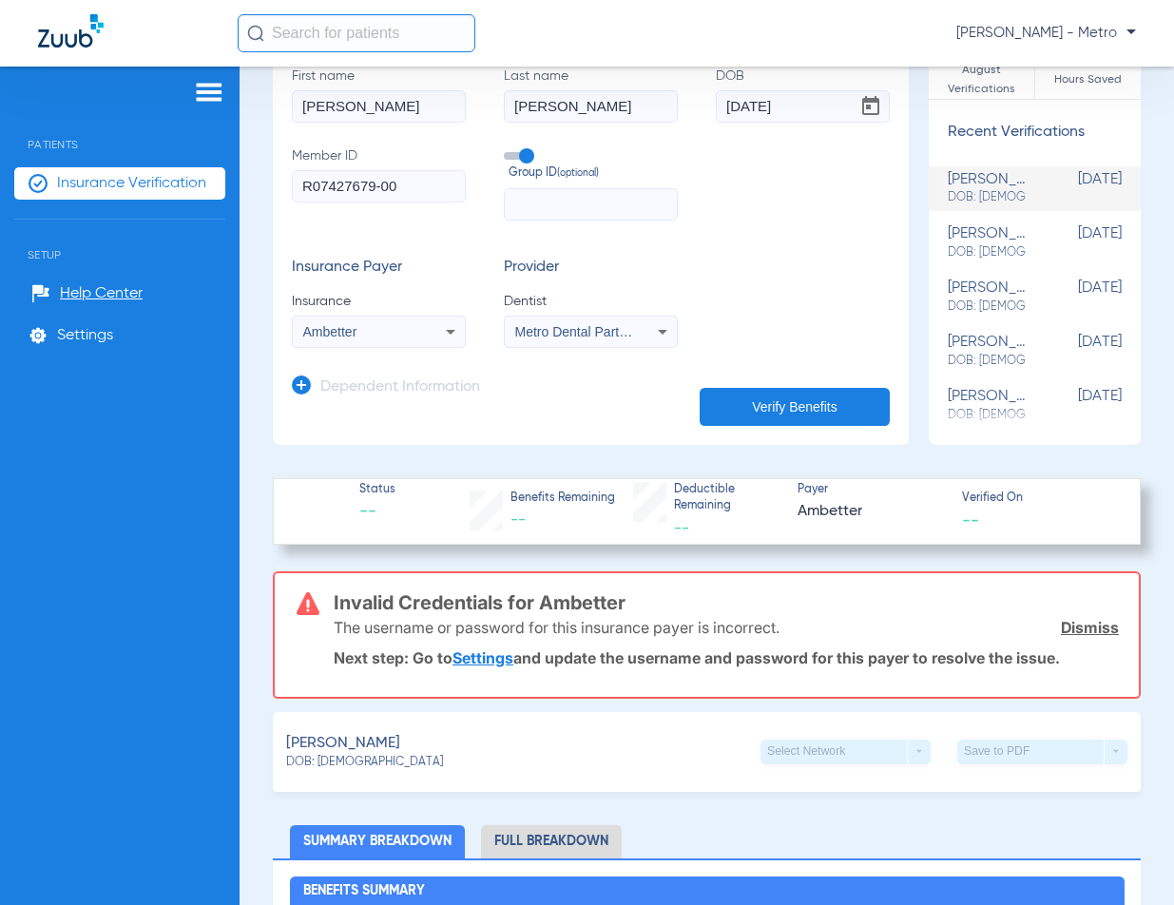
scroll to position [285, 0]
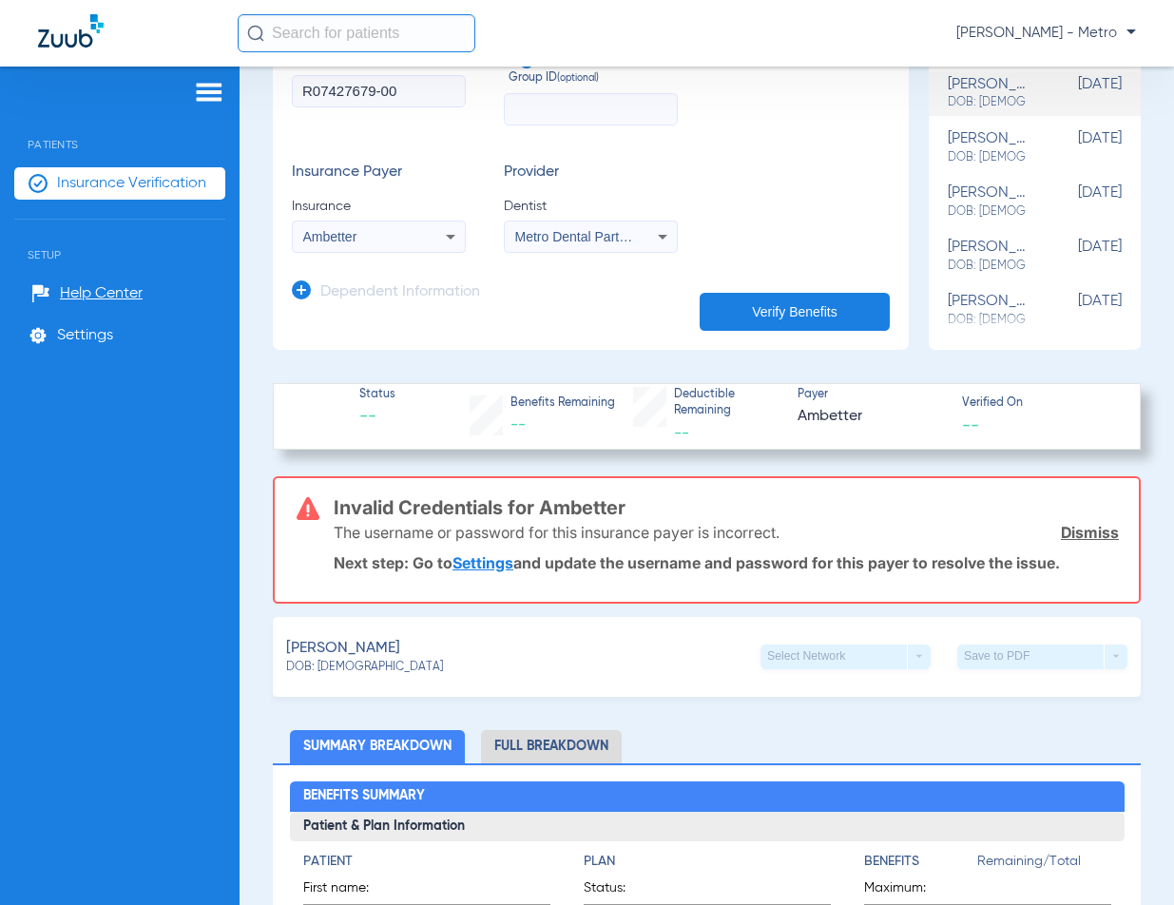
click at [428, 248] on mat-select "Ambetter" at bounding box center [379, 237] width 174 height 32
click at [412, 236] on div "Ambetter" at bounding box center [364, 236] width 122 height 13
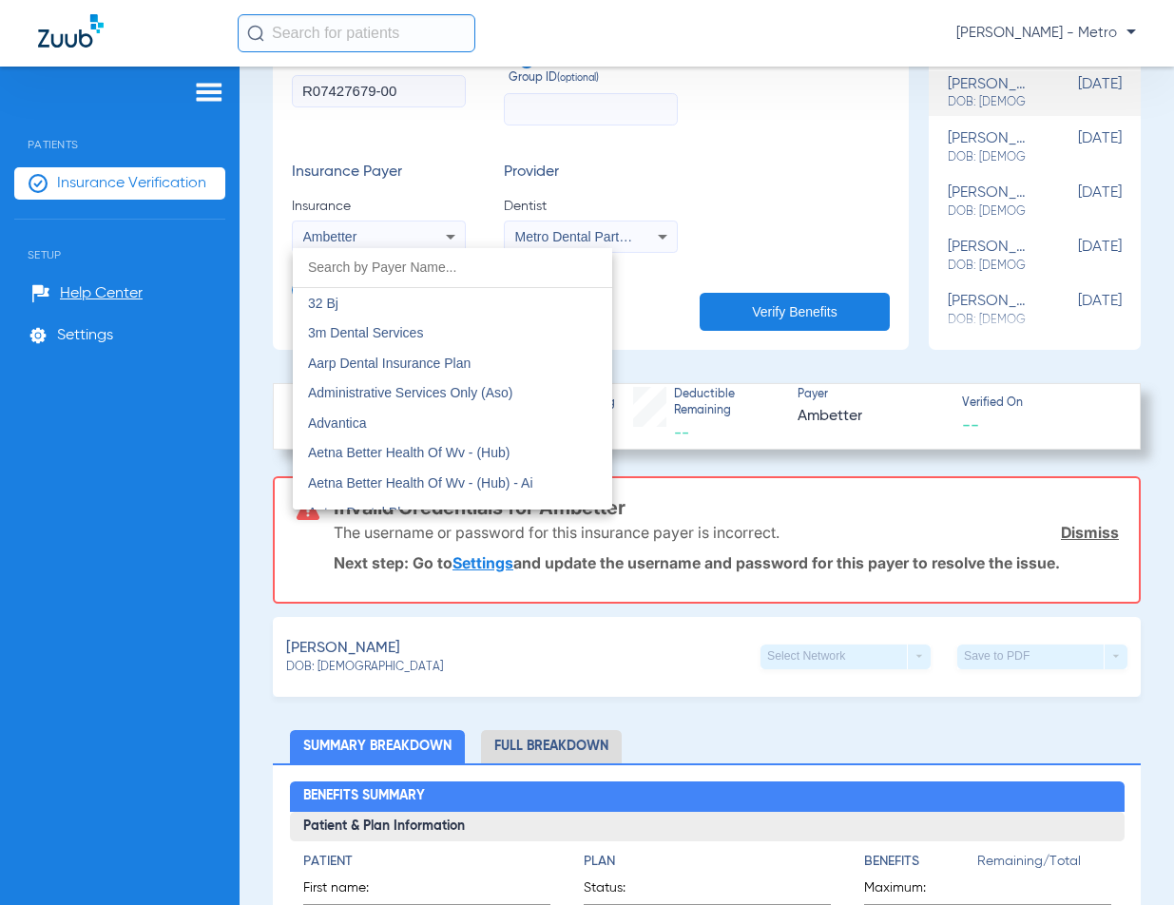
scroll to position [319, 0]
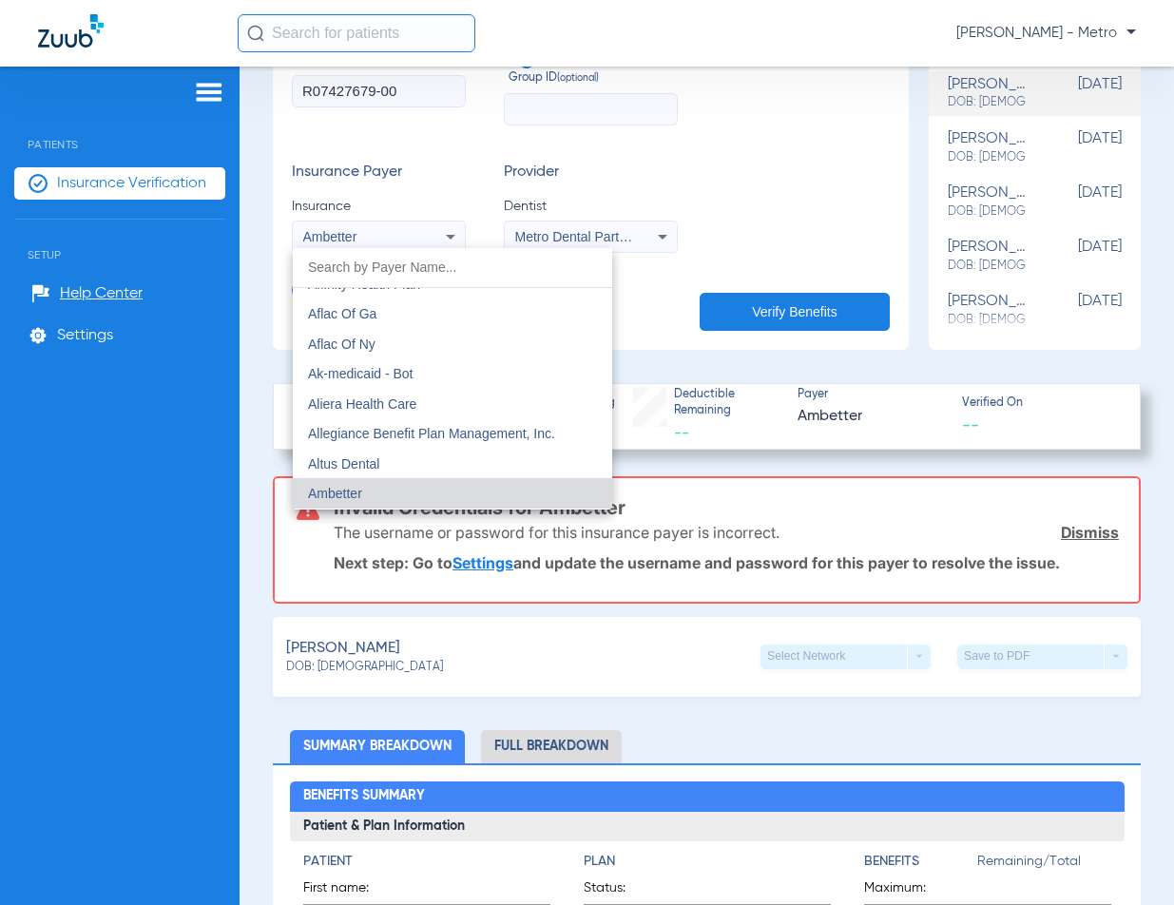
click at [413, 271] on input "dropdown search" at bounding box center [453, 267] width 320 height 39
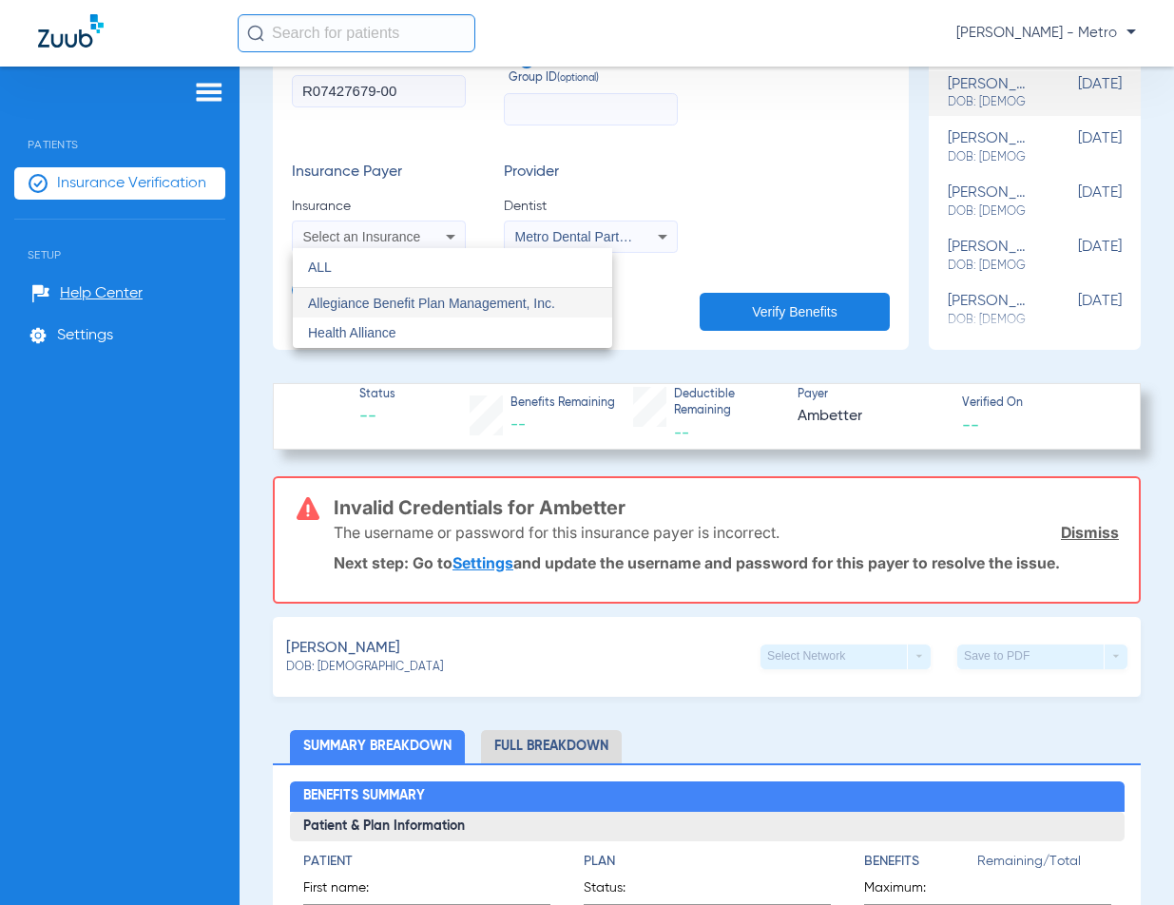
scroll to position [0, 0]
type input "ALL"
click at [424, 325] on mat-option "Health Alliance" at bounding box center [453, 333] width 320 height 30
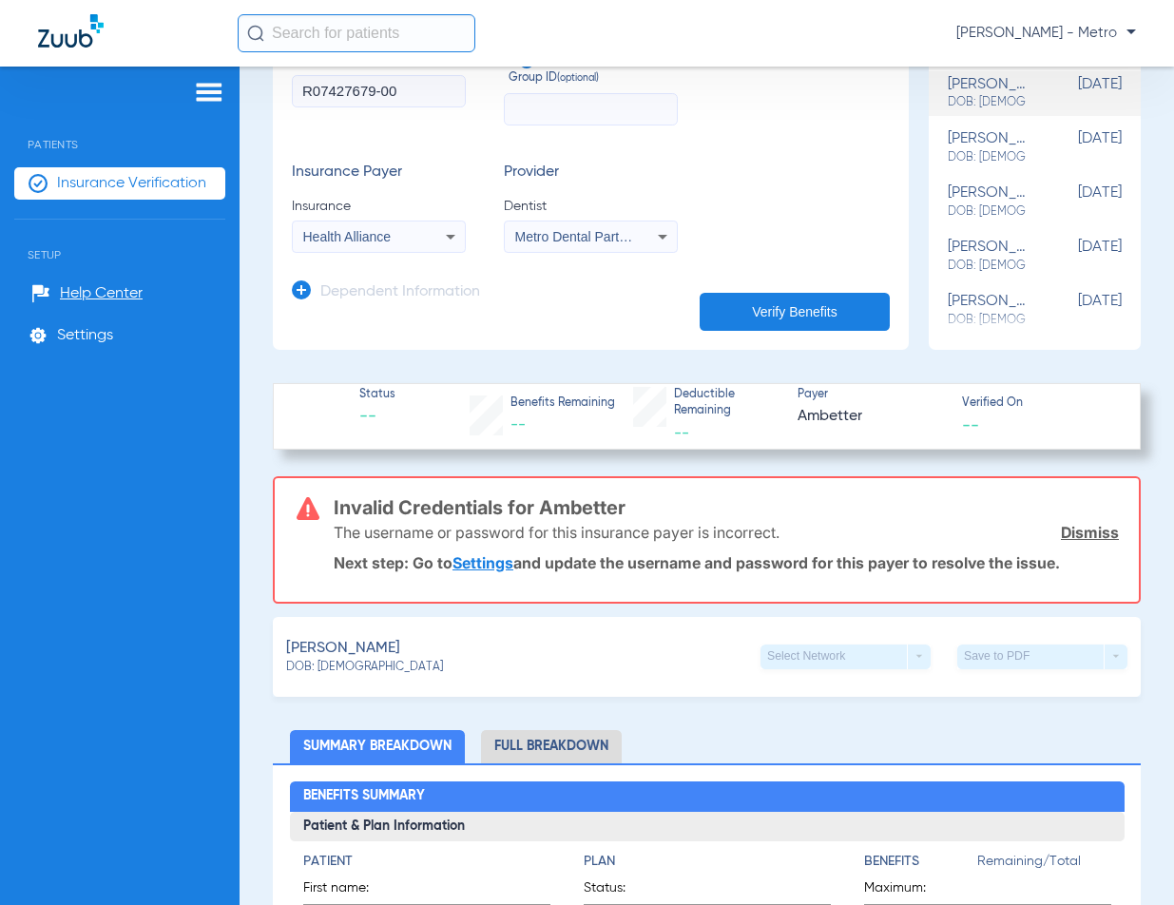
click at [785, 286] on app-dependent-form "Dependent Information" at bounding box center [591, 285] width 598 height 64
click at [773, 307] on button "Verify Benefits" at bounding box center [795, 312] width 190 height 38
